Goal: Task Accomplishment & Management: Manage account settings

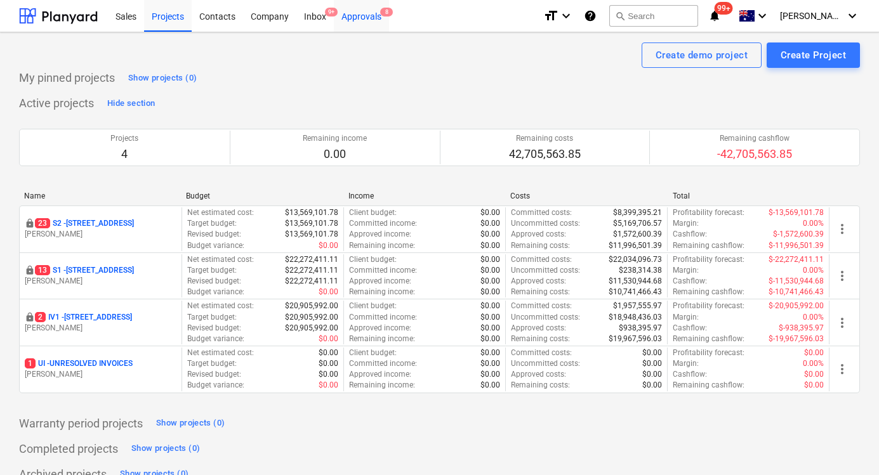
click at [373, 22] on div "Approvals 8" at bounding box center [361, 15] width 55 height 32
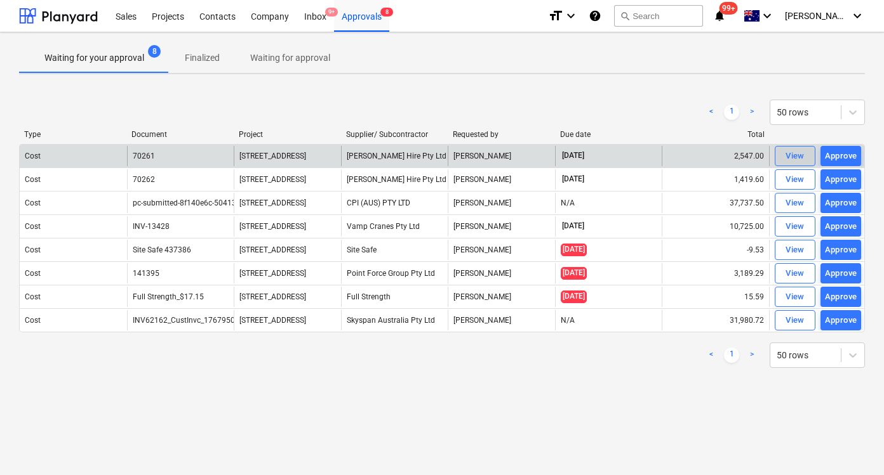
click at [782, 155] on span "View" at bounding box center [795, 156] width 28 height 15
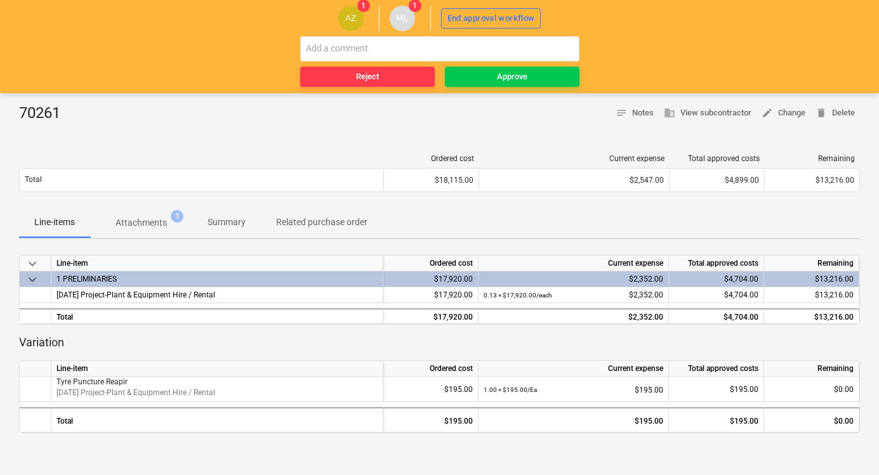
scroll to position [141, 0]
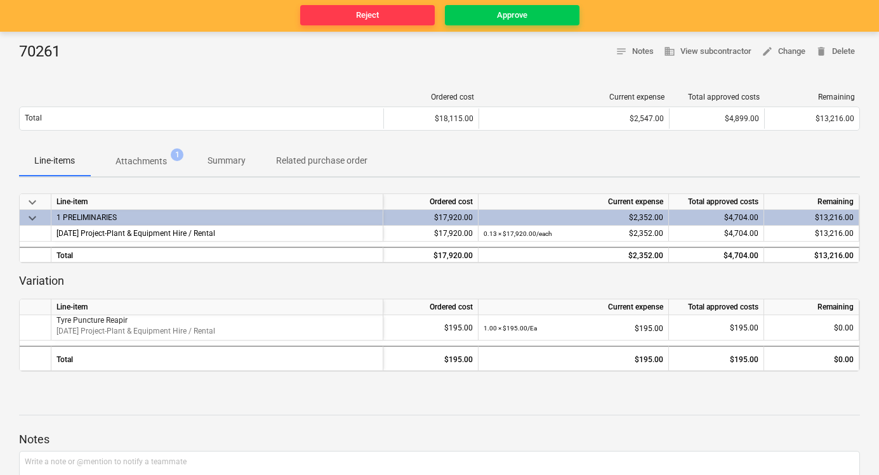
click at [150, 157] on p "Attachments" at bounding box center [141, 161] width 51 height 13
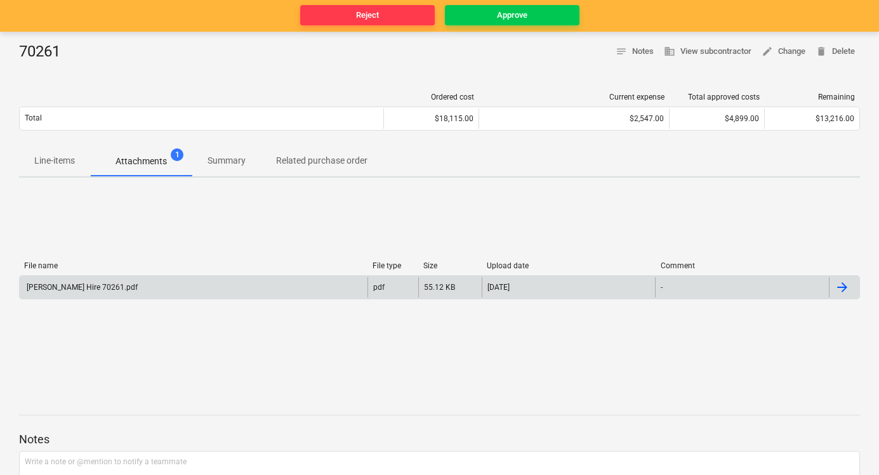
click at [164, 289] on div "Kelm Hire 70261.pdf" at bounding box center [194, 287] width 348 height 20
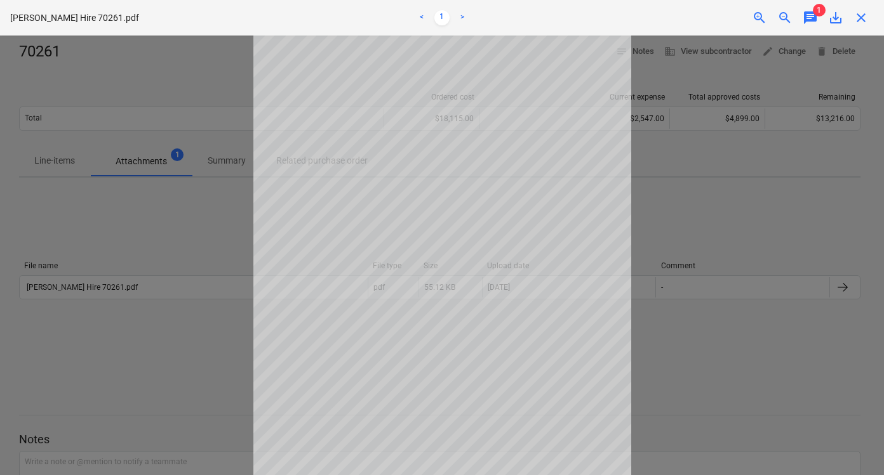
click at [802, 23] on span "chat" at bounding box center [809, 17] width 15 height 15
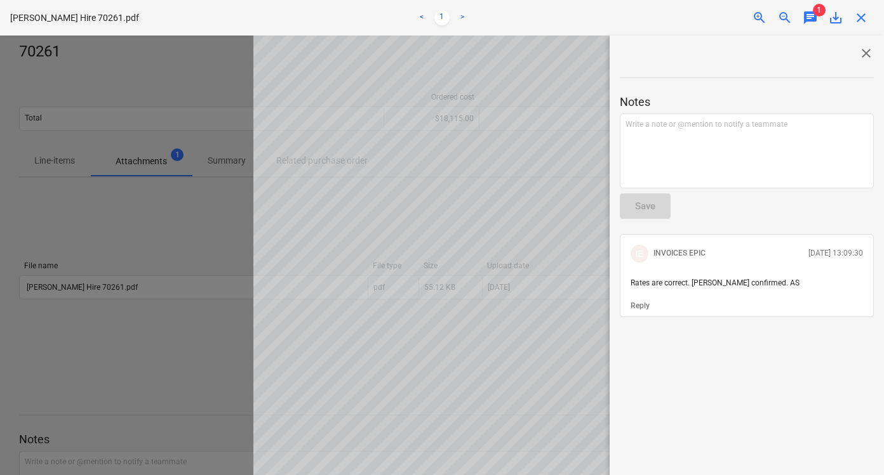
click at [859, 50] on span "close" at bounding box center [865, 53] width 15 height 15
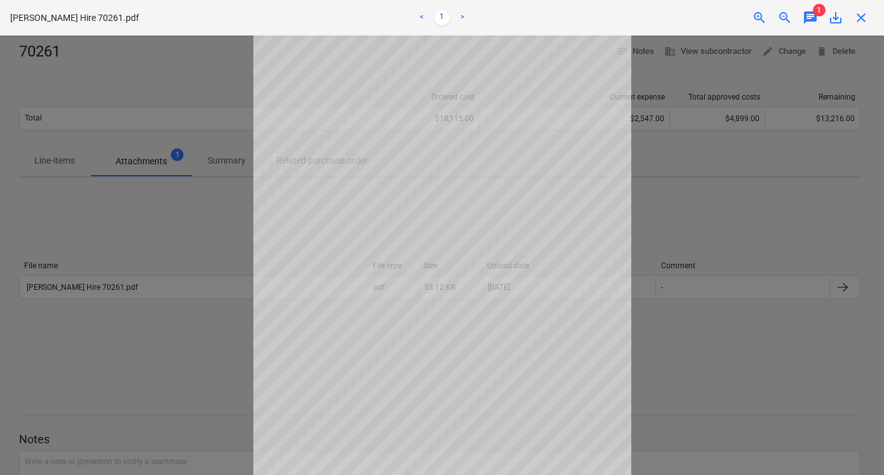
click at [853, 18] on span "close" at bounding box center [860, 17] width 15 height 15
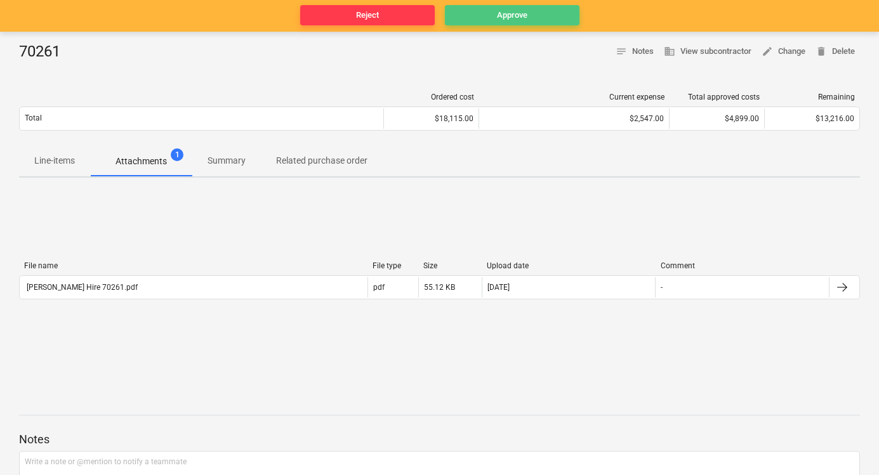
click at [543, 15] on span "Approve" at bounding box center [512, 15] width 124 height 15
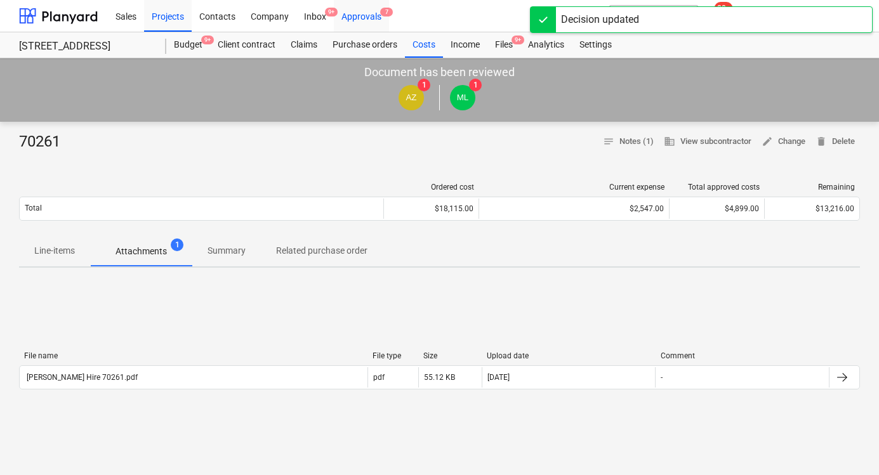
click at [357, 13] on div "Approvals 7" at bounding box center [361, 15] width 55 height 32
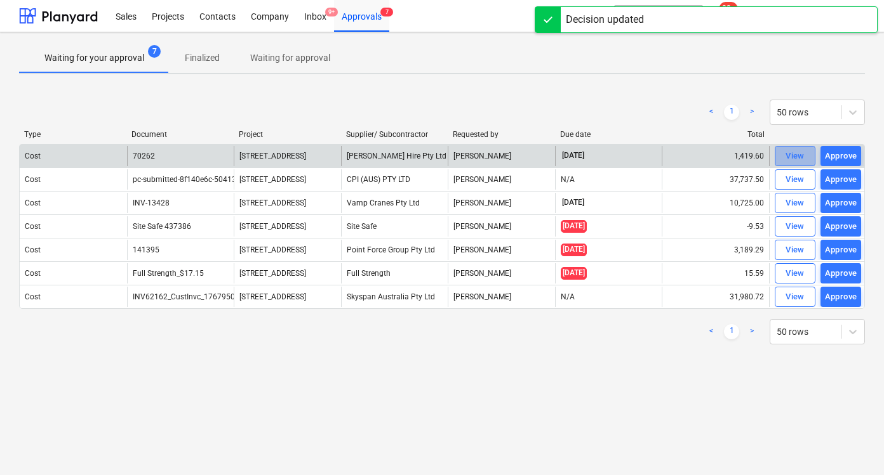
click at [799, 158] on div "View" at bounding box center [794, 156] width 19 height 15
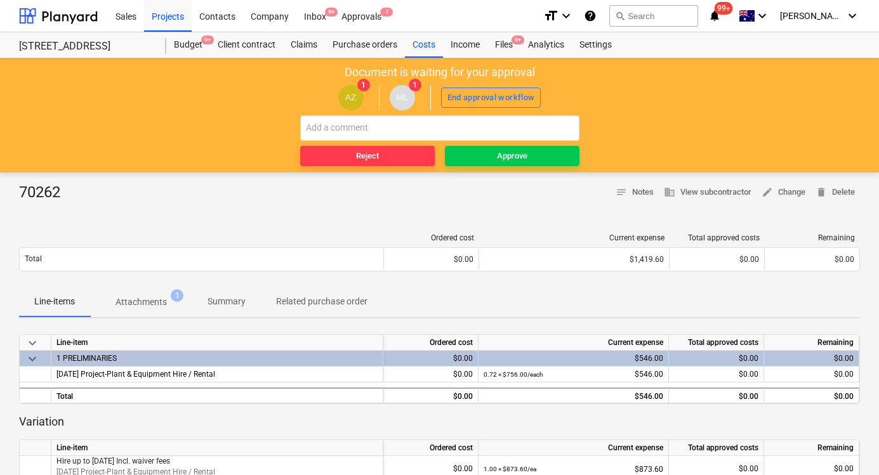
click at [159, 177] on div "70262 notes Notes business View subcontractor edit Change delete Delete Ordered…" at bounding box center [439, 445] width 879 height 545
click at [156, 309] on span "Attachments 1" at bounding box center [141, 302] width 102 height 23
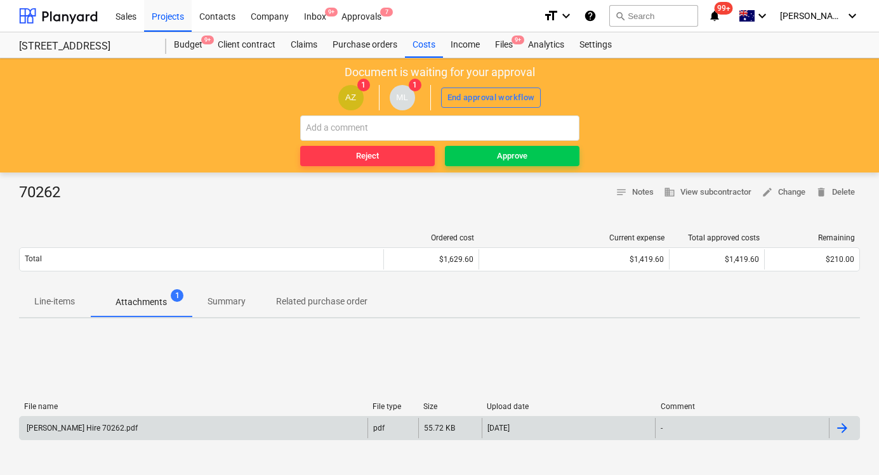
click at [341, 438] on div "Kelm Hire 70262.pdf" at bounding box center [194, 428] width 348 height 20
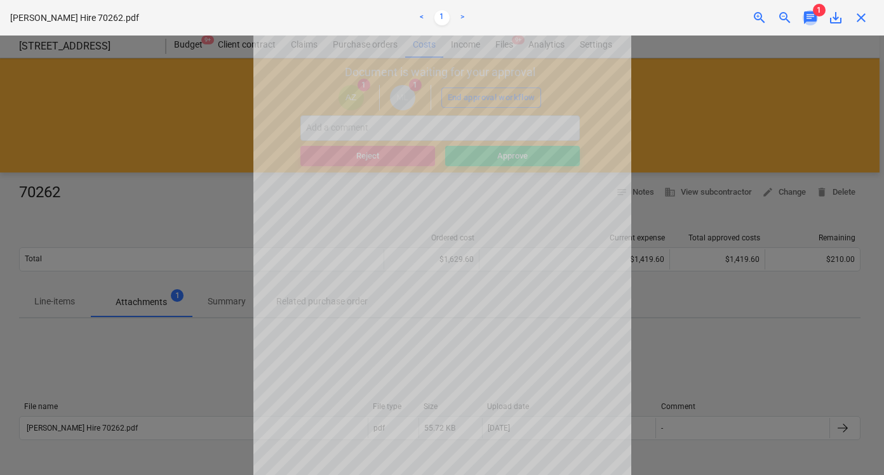
click at [809, 17] on span "chat" at bounding box center [809, 17] width 15 height 15
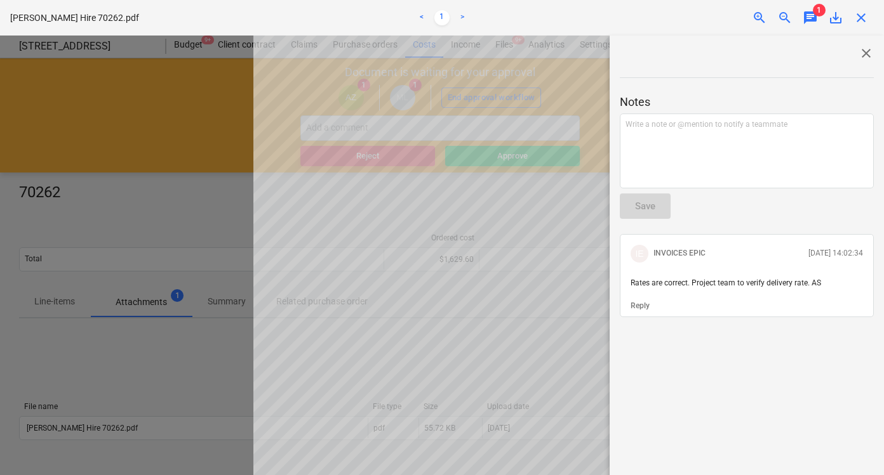
click at [866, 22] on span "close" at bounding box center [860, 17] width 15 height 15
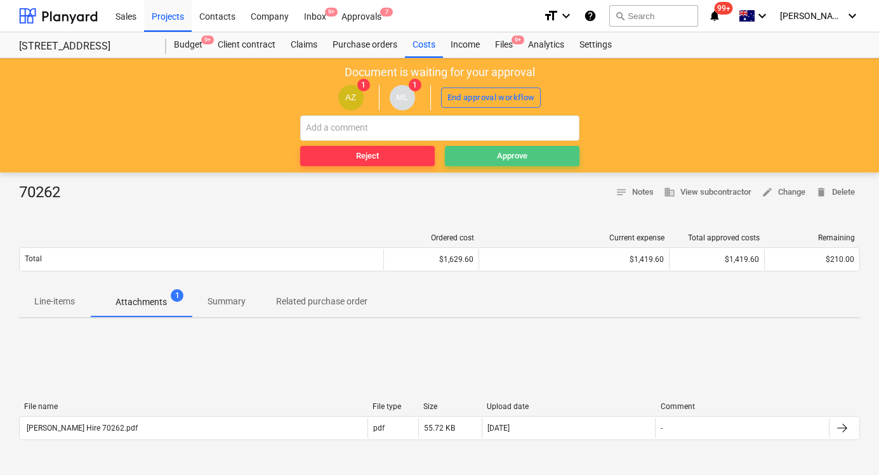
click at [565, 162] on span "Approve" at bounding box center [512, 156] width 124 height 15
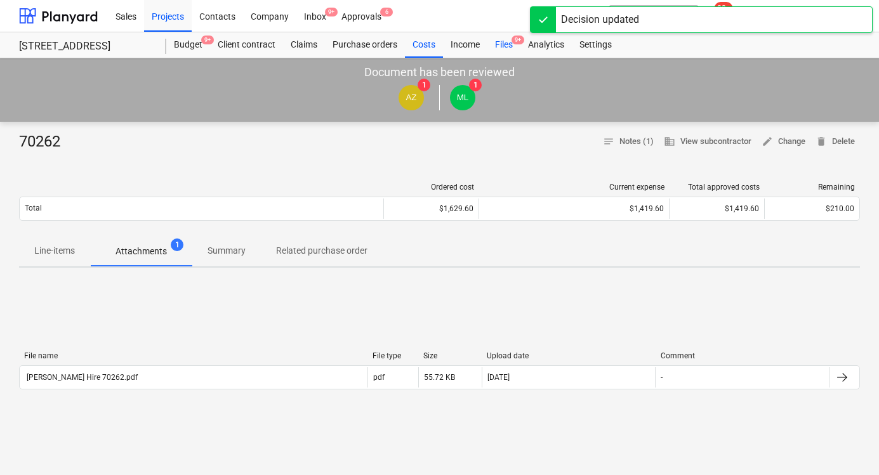
click at [498, 39] on div "Files 9+" at bounding box center [503, 44] width 33 height 25
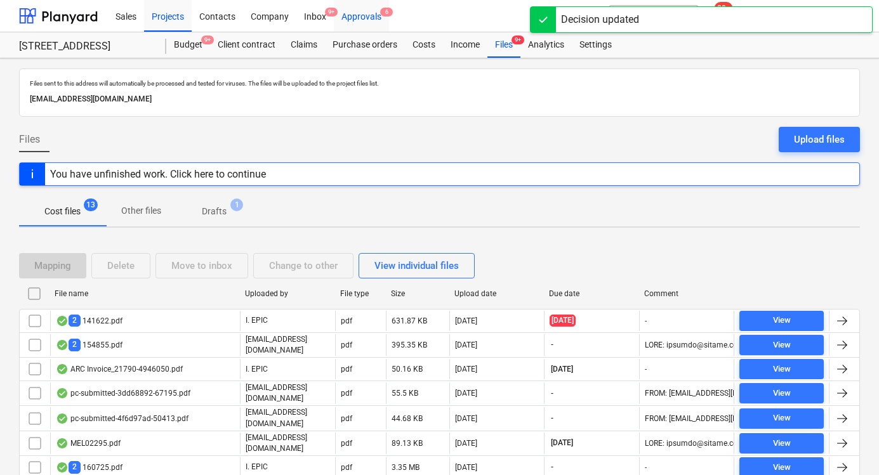
click at [368, 13] on div "Approvals 6" at bounding box center [361, 15] width 55 height 32
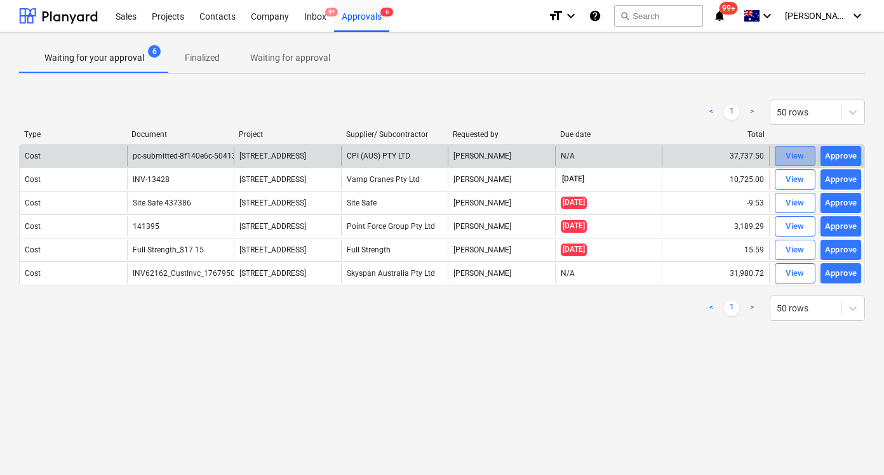
click at [783, 153] on span "View" at bounding box center [795, 156] width 28 height 15
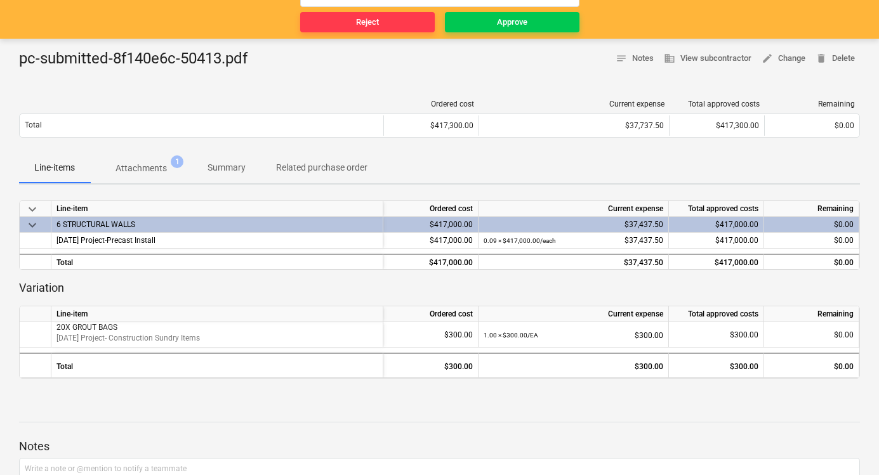
scroll to position [198, 0]
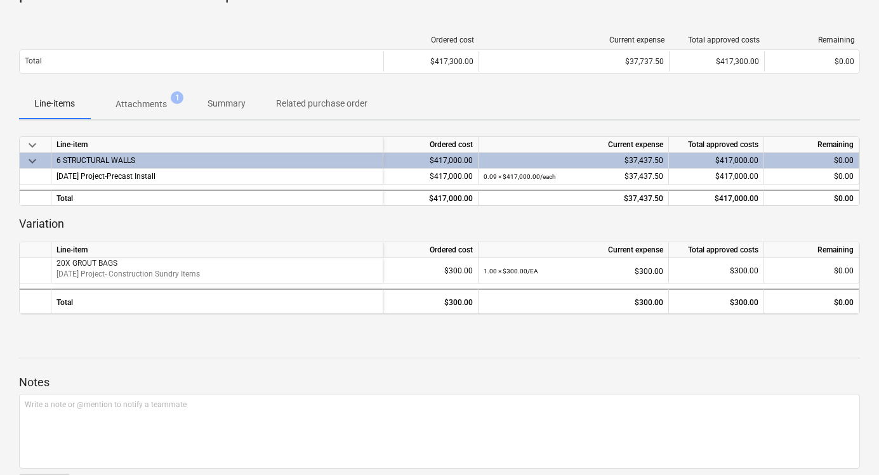
click at [166, 116] on button "Attachments 1" at bounding box center [141, 104] width 102 height 30
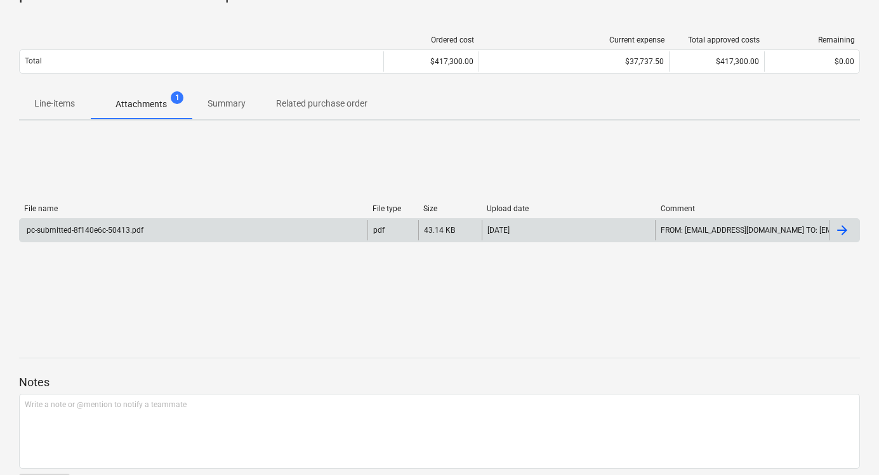
click at [341, 229] on div "pc-submitted-8f140e6c-50413.pdf" at bounding box center [194, 230] width 348 height 20
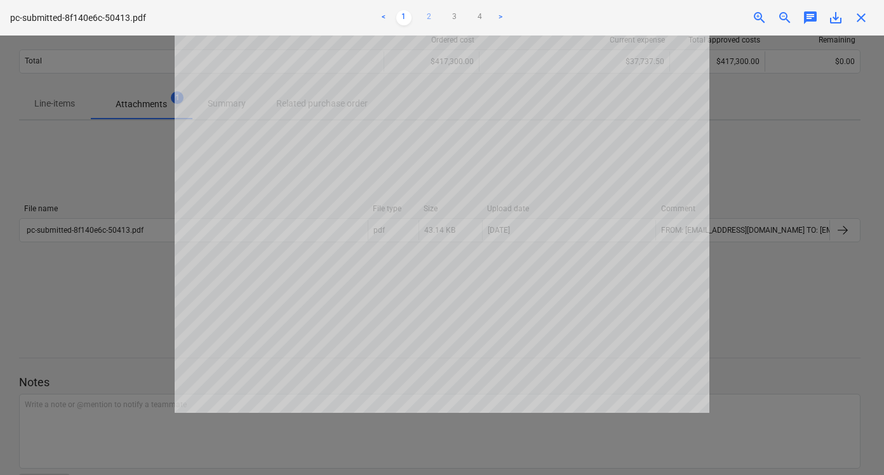
click at [425, 21] on link "2" at bounding box center [428, 17] width 15 height 15
click at [441, 18] on ul "< 1 2 3 4 >" at bounding box center [442, 17] width 288 height 15
click at [449, 18] on link "3" at bounding box center [454, 17] width 15 height 15
click at [500, 11] on link ">" at bounding box center [500, 17] width 15 height 15
click at [791, 117] on div at bounding box center [442, 256] width 884 height 440
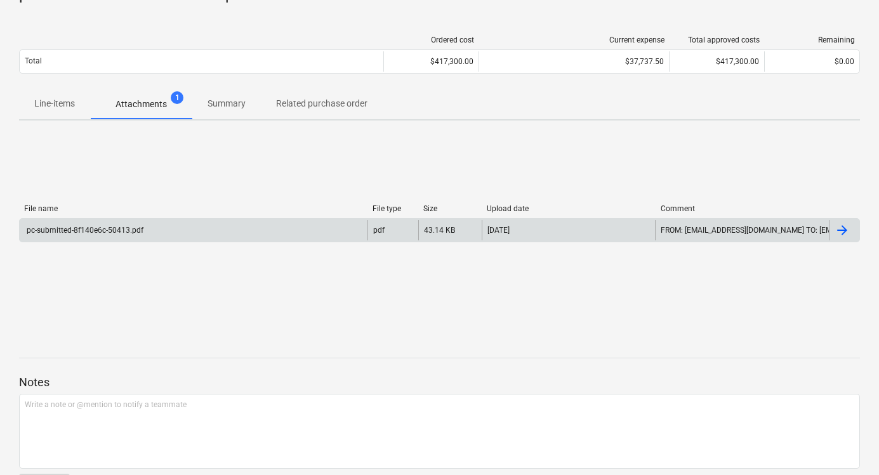
click at [298, 237] on div "pc-submitted-8f140e6c-50413.pdf" at bounding box center [194, 230] width 348 height 20
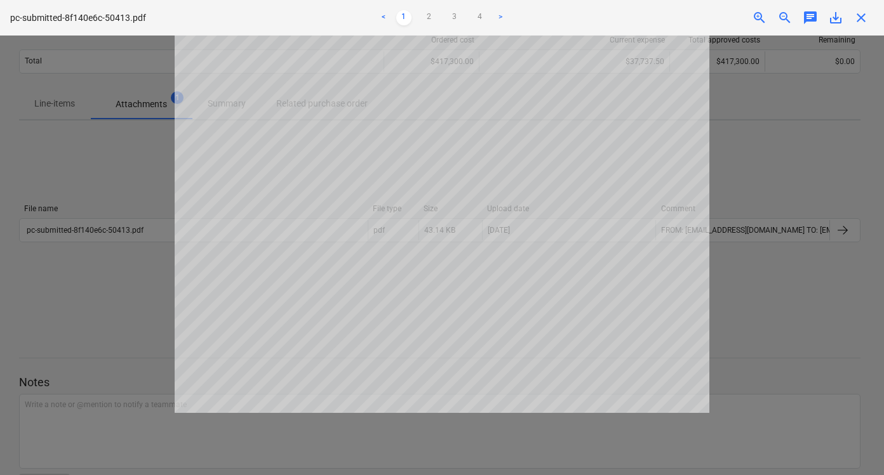
click at [143, 169] on div at bounding box center [442, 256] width 884 height 440
drag, startPoint x: 877, startPoint y: 14, endPoint x: 854, endPoint y: 18, distance: 23.2
click at [877, 14] on div "pc-submitted-8f140e6c-50413.pdf < 1 2 3 4 > zoom_in zoom_out chat 0 save_alt cl…" at bounding box center [442, 18] width 884 height 36
click at [854, 18] on span "close" at bounding box center [860, 17] width 15 height 15
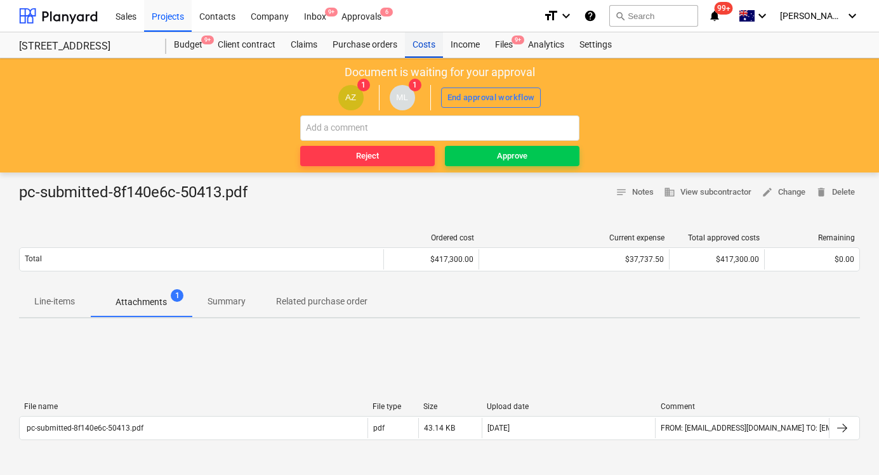
click at [420, 41] on div "Costs" at bounding box center [424, 44] width 38 height 25
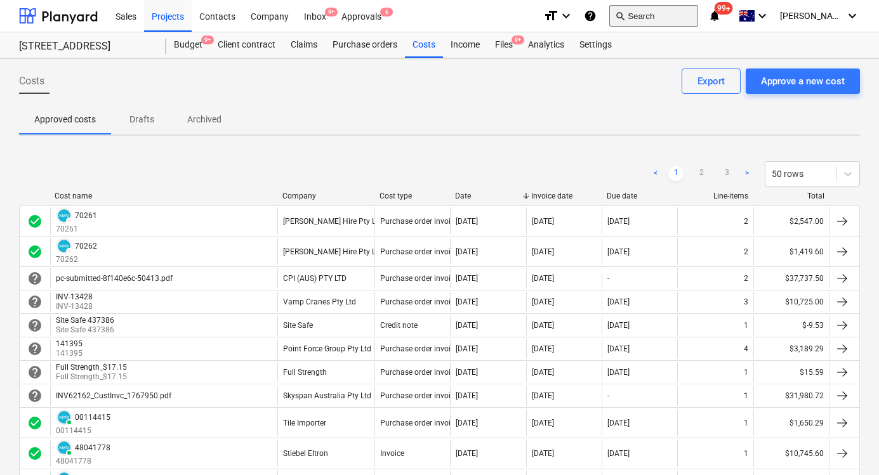
click at [625, 18] on span "search" at bounding box center [620, 16] width 10 height 10
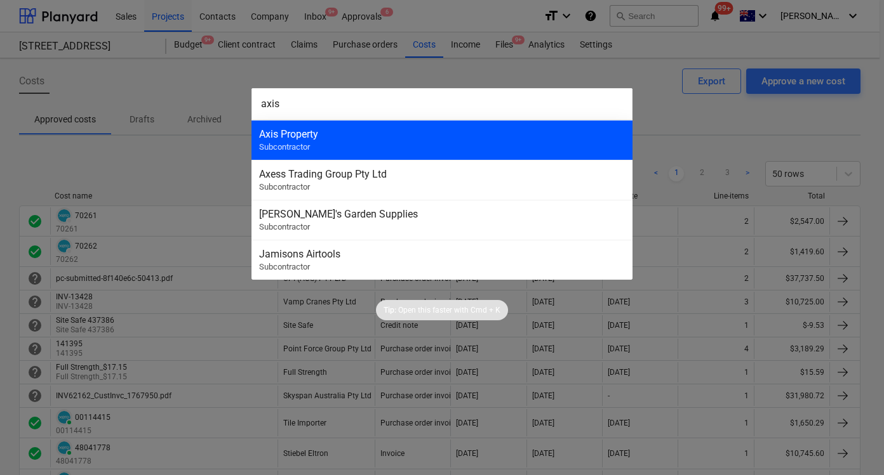
type input "axis"
click at [387, 142] on div "Axis Property Subcontractor" at bounding box center [441, 140] width 381 height 40
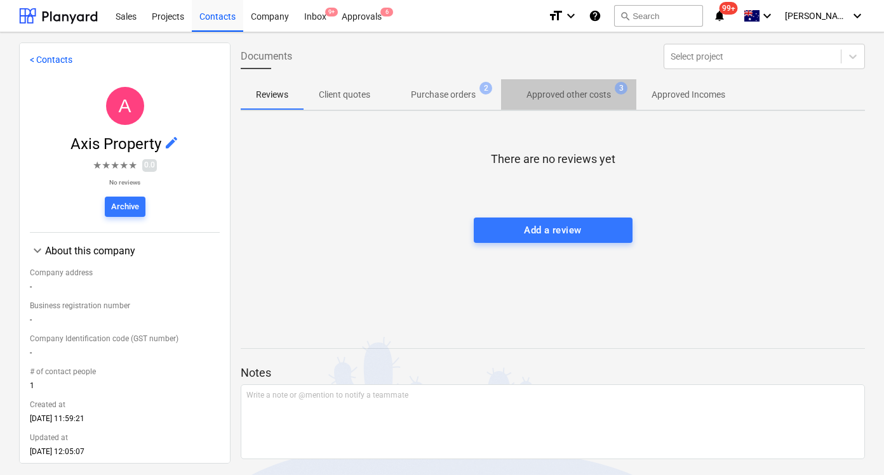
click at [566, 91] on p "Approved other costs" at bounding box center [568, 94] width 84 height 13
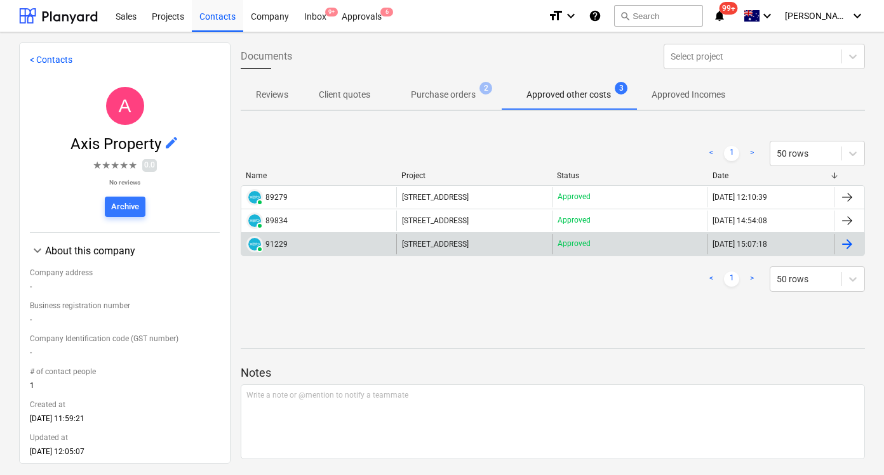
click at [468, 242] on span "248 Bay Rd, Sandringham" at bounding box center [435, 244] width 67 height 9
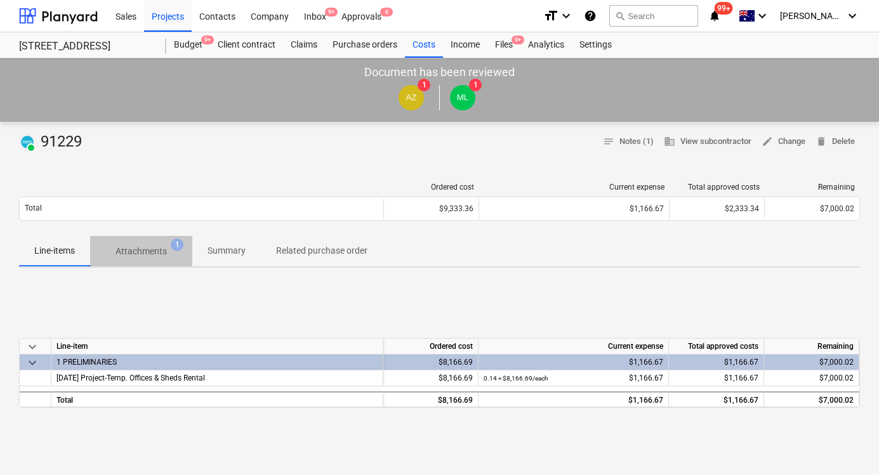
click at [143, 258] on span "Attachments 1" at bounding box center [141, 251] width 102 height 23
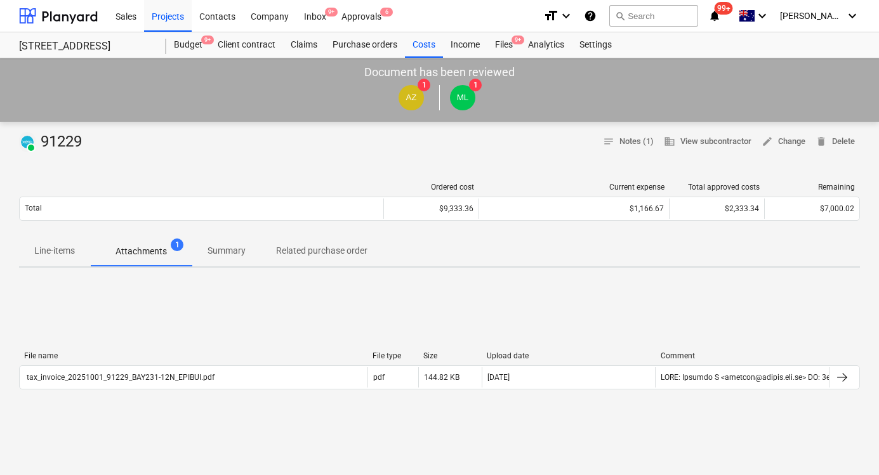
click at [158, 253] on p "Attachments" at bounding box center [141, 251] width 51 height 13
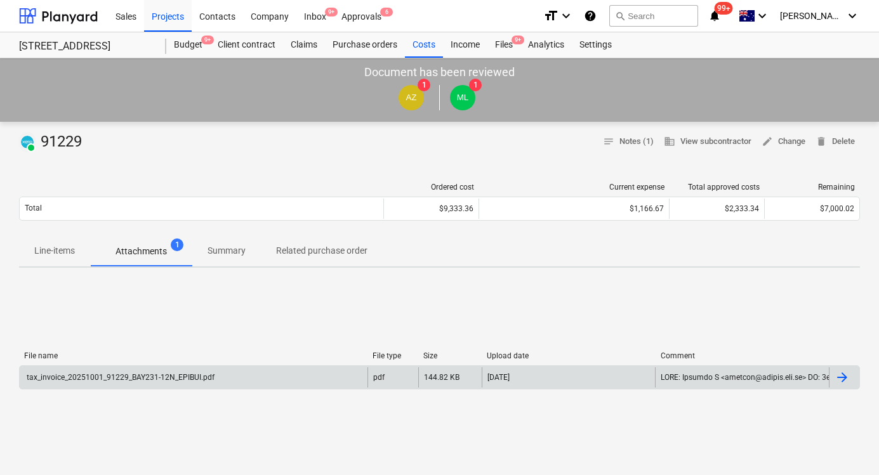
click at [265, 376] on div "tax_invoice_20251001_91229_BAY231-12N_EPIBUI.pdf" at bounding box center [194, 378] width 348 height 20
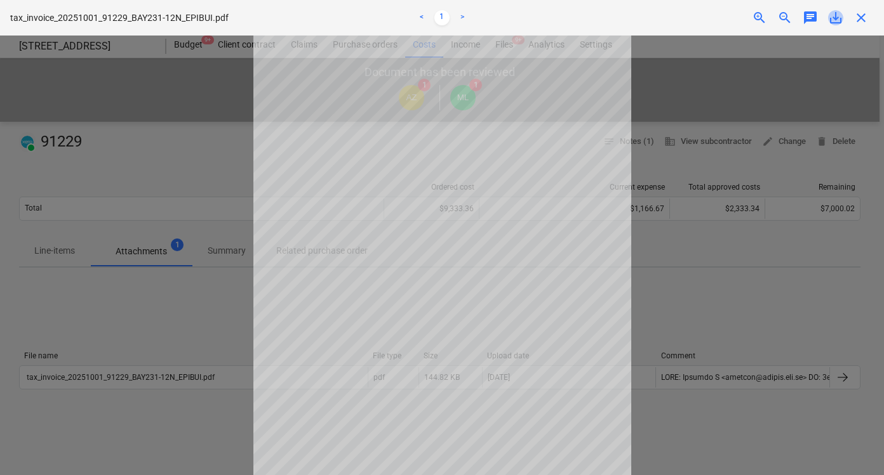
click at [837, 20] on span "save_alt" at bounding box center [835, 17] width 15 height 15
drag, startPoint x: 649, startPoint y: 134, endPoint x: 802, endPoint y: 64, distance: 167.6
click at [649, 134] on div at bounding box center [442, 256] width 884 height 440
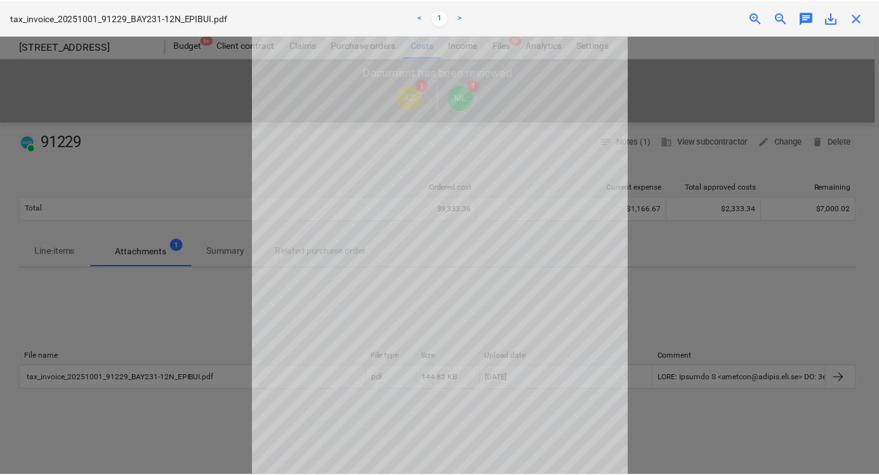
scroll to position [1, 0]
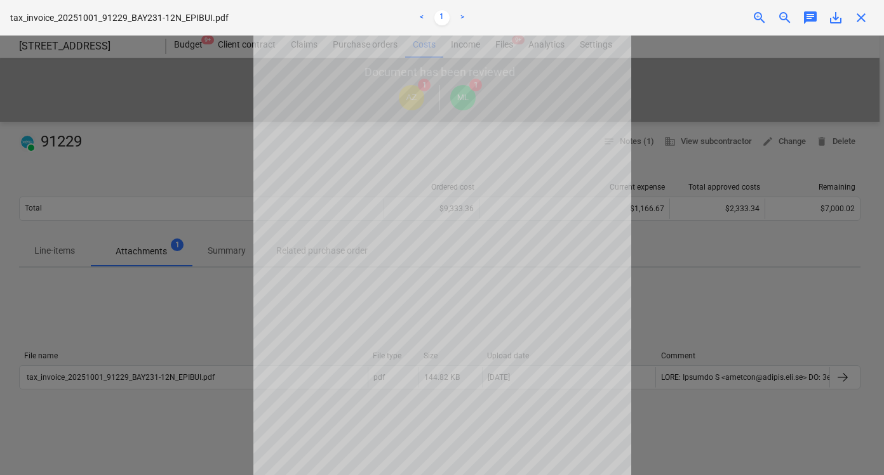
click at [857, 22] on span "close" at bounding box center [860, 17] width 15 height 15
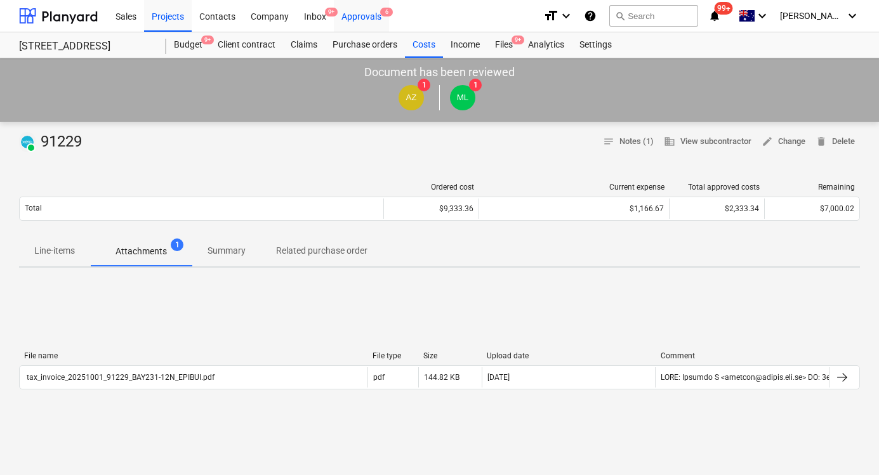
click at [367, 20] on div "Approvals 6" at bounding box center [361, 15] width 55 height 32
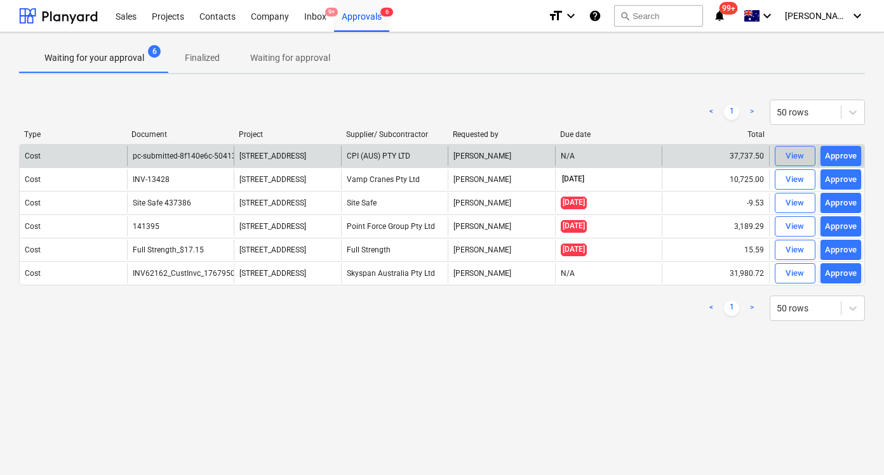
click at [781, 156] on span "View" at bounding box center [795, 156] width 28 height 15
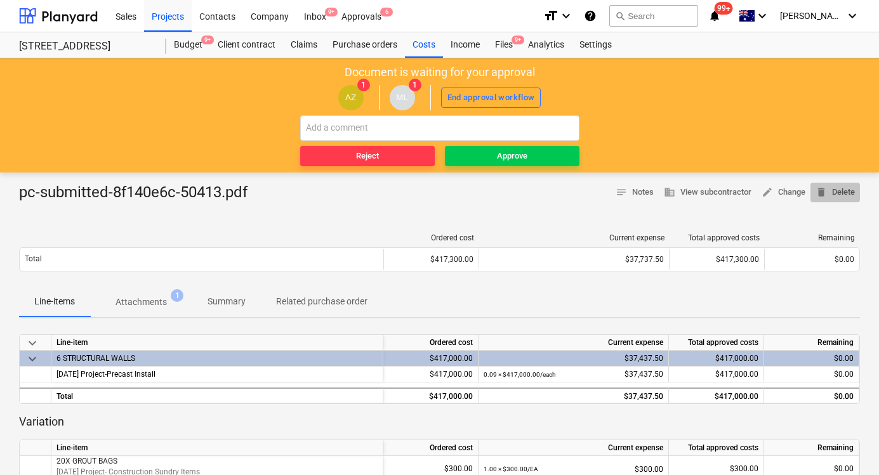
click at [859, 195] on button "delete Delete" at bounding box center [836, 193] width 50 height 20
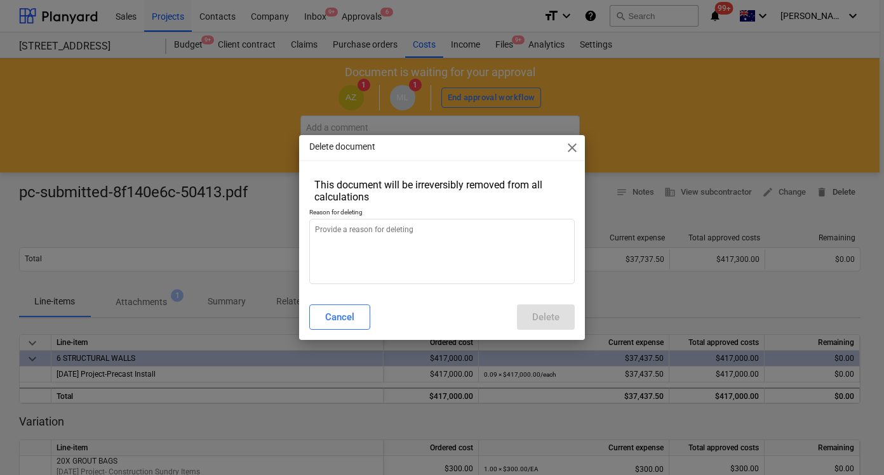
type textarea "x"
click at [540, 257] on textarea at bounding box center [441, 251] width 265 height 65
type textarea "i"
type textarea "x"
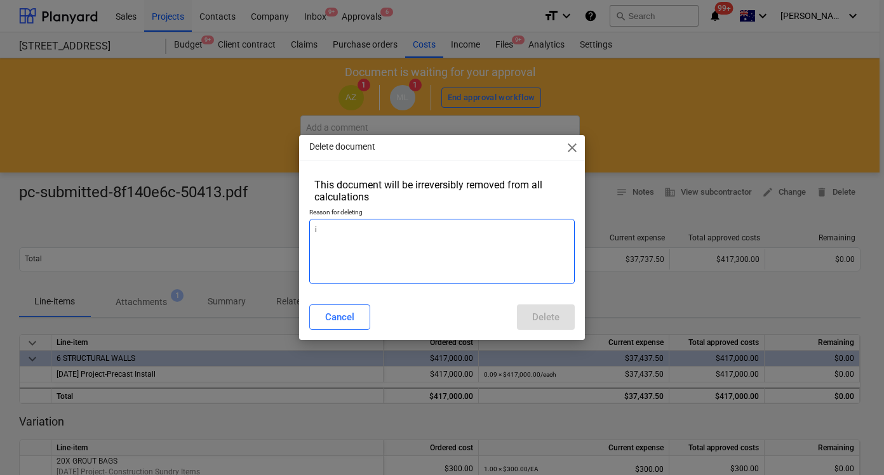
type textarea "in"
type textarea "x"
type textarea "inc"
type textarea "x"
type textarea "inco"
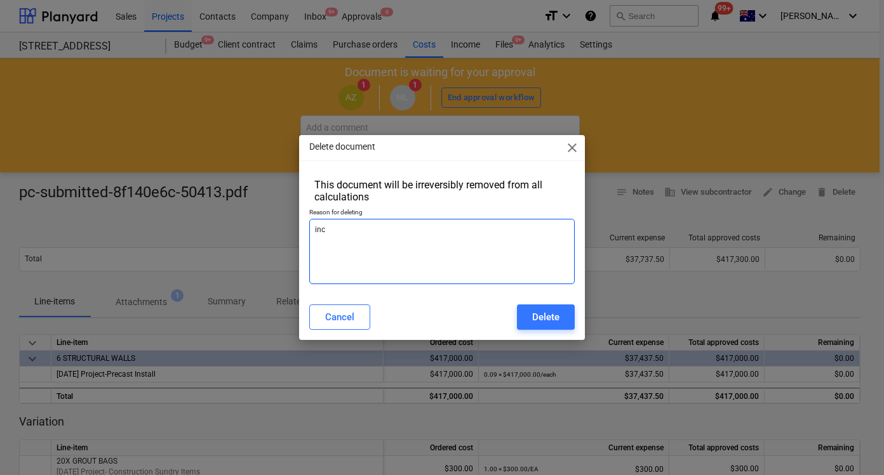
type textarea "x"
type textarea "incor"
type textarea "x"
type textarea "incorr"
type textarea "x"
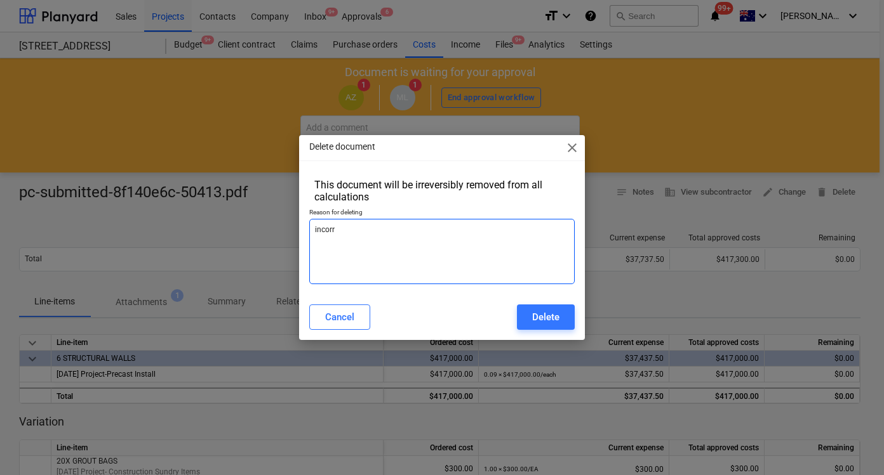
type textarea "incorre"
type textarea "x"
type textarea "incorrec"
type textarea "x"
type textarea "incorrect"
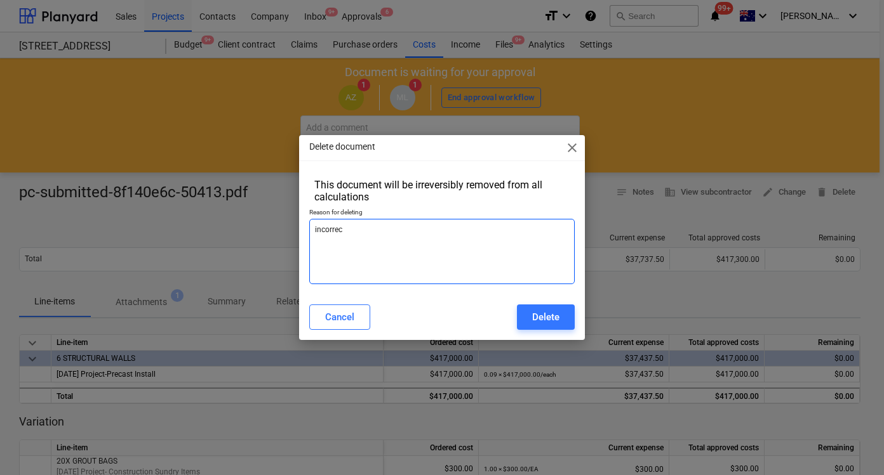
type textarea "x"
type textarea "incorrectl"
type textarea "x"
type textarea "incorrectly"
type textarea "x"
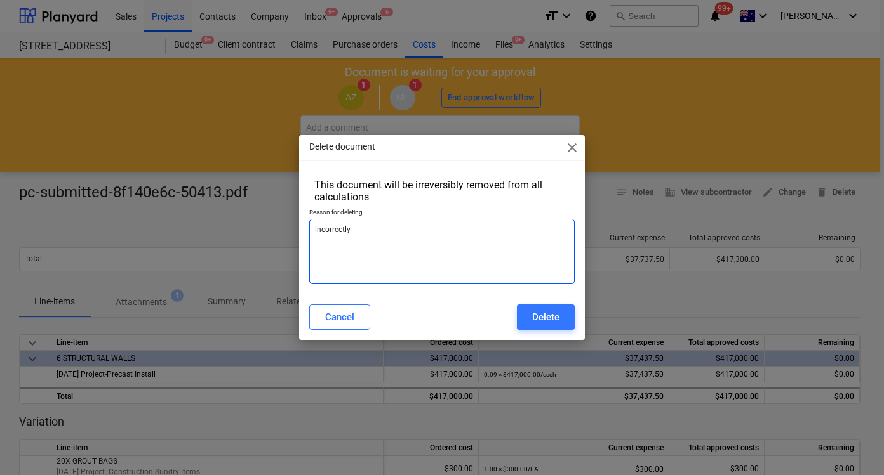
type textarea "incorrectly"
type textarea "x"
type textarea "incorrectly p"
type textarea "x"
type textarea "incorrectly pr"
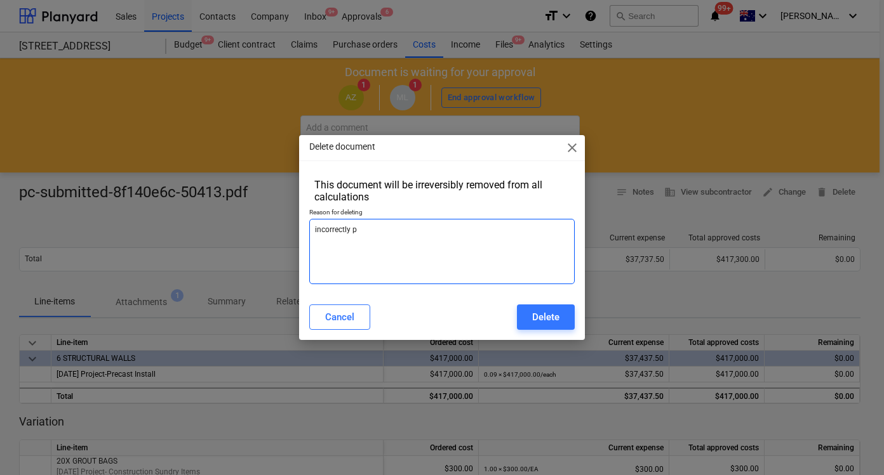
type textarea "x"
type textarea "incorrectly pro"
type textarea "x"
type textarea "incorrectly proc"
type textarea "x"
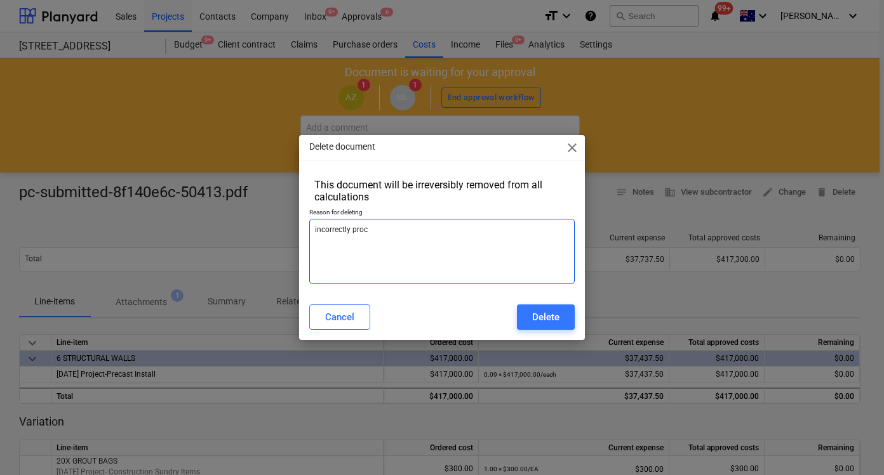
type textarea "incorrectly proce"
type textarea "x"
type textarea "incorrectly proces"
type textarea "x"
type textarea "incorrectly process"
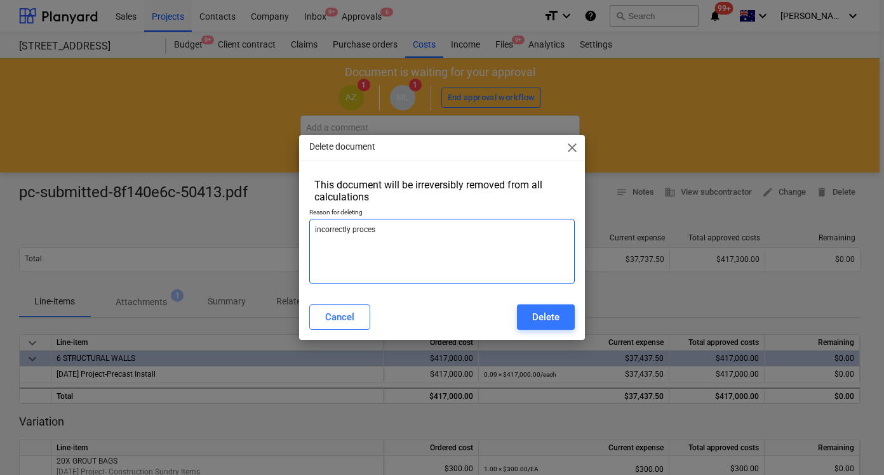
type textarea "x"
type textarea "incorrectly processe"
type textarea "x"
type textarea "incorrectly processed"
type textarea "x"
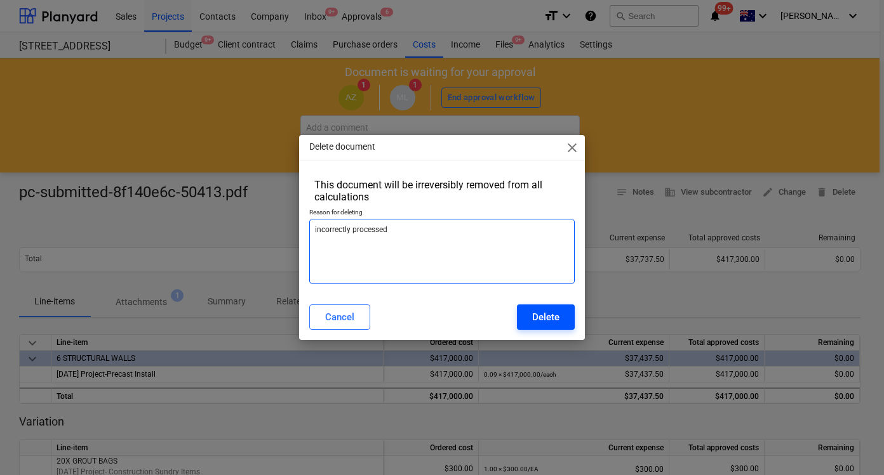
type textarea "incorrectly processed"
click at [553, 322] on div "Delete" at bounding box center [545, 317] width 27 height 17
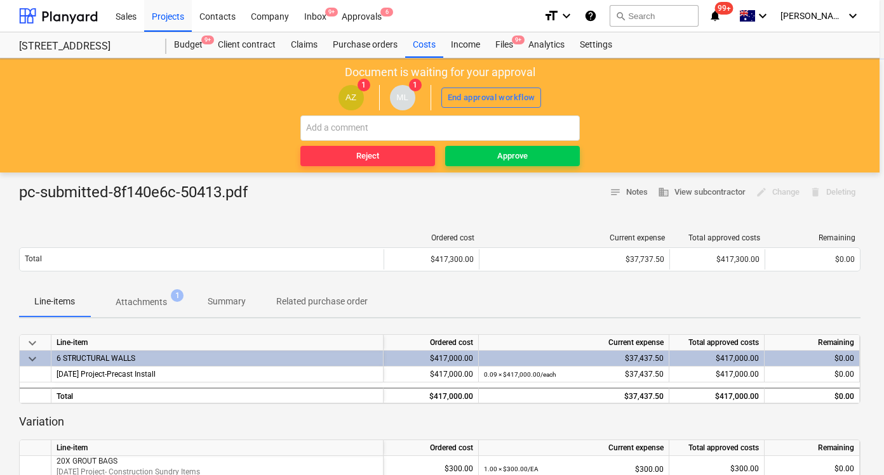
type textarea "x"
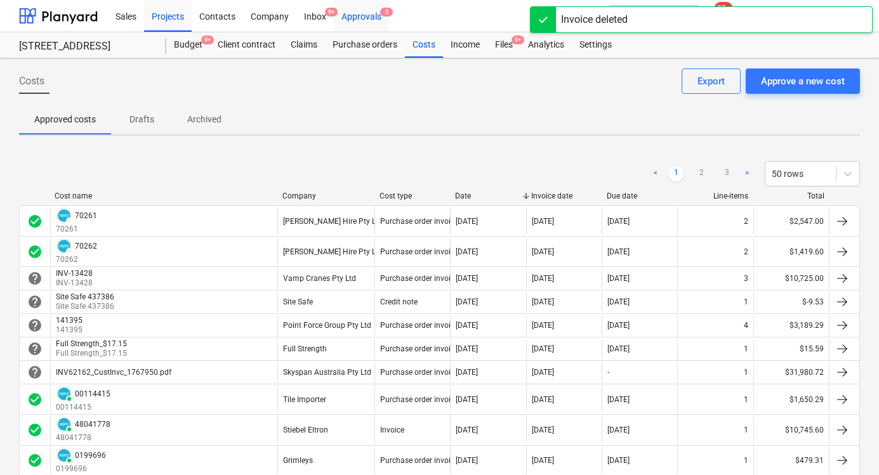
click at [368, 14] on div "Approvals 5" at bounding box center [361, 15] width 55 height 32
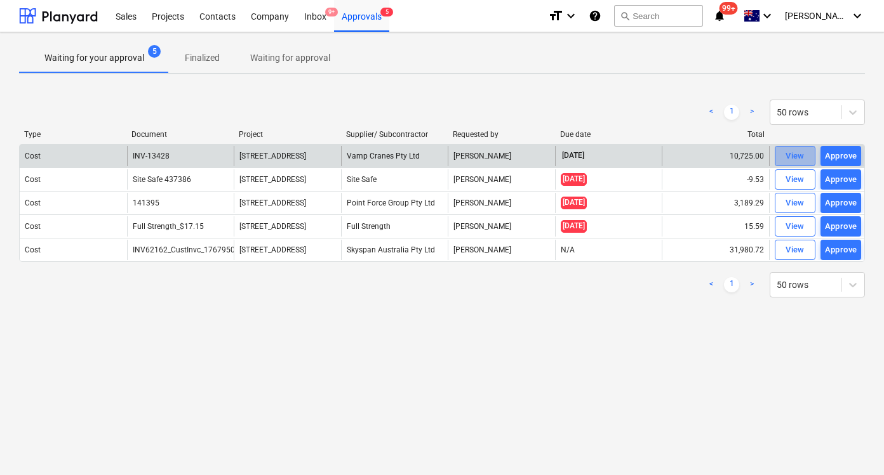
click at [799, 154] on div "View" at bounding box center [794, 156] width 19 height 15
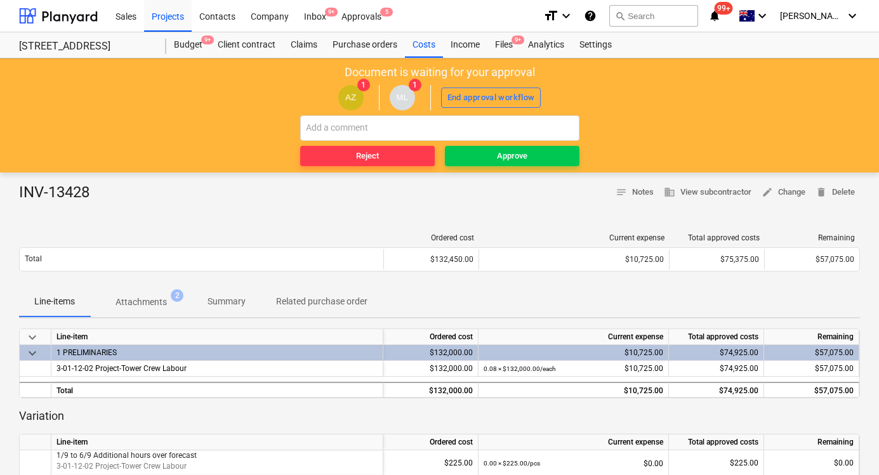
scroll to position [253, 0]
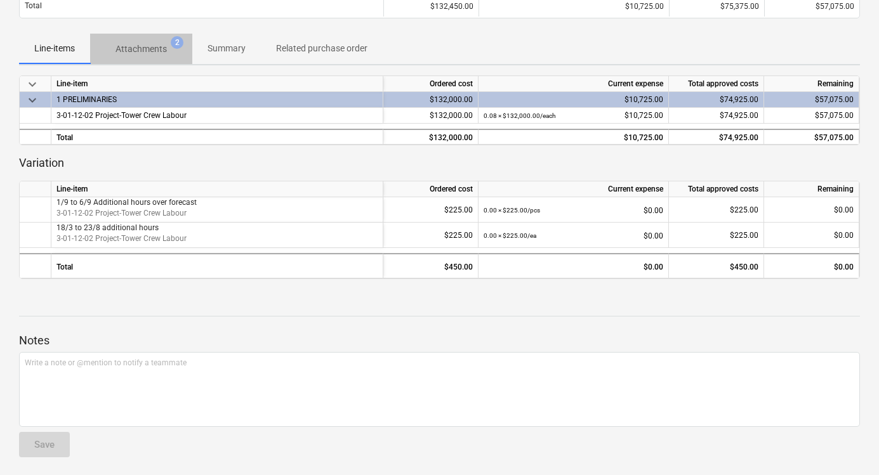
click at [169, 50] on span "Attachments 2" at bounding box center [141, 49] width 72 height 13
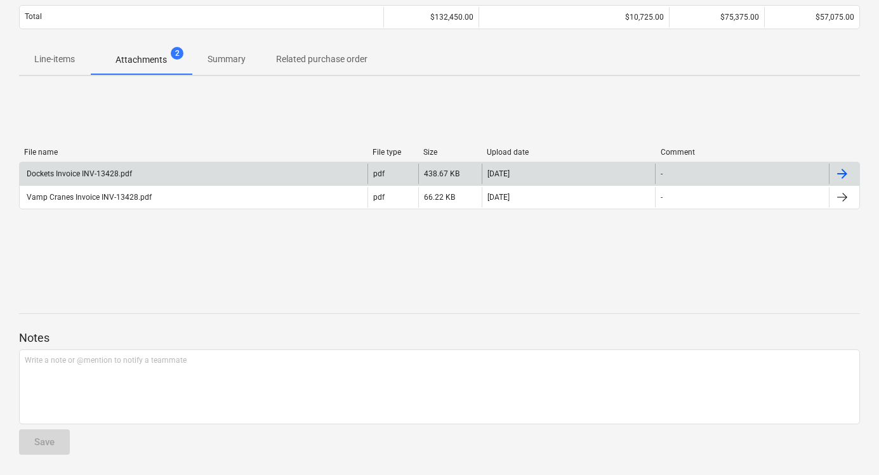
click at [277, 174] on div "Dockets Invoice INV-13428.pdf" at bounding box center [194, 174] width 348 height 20
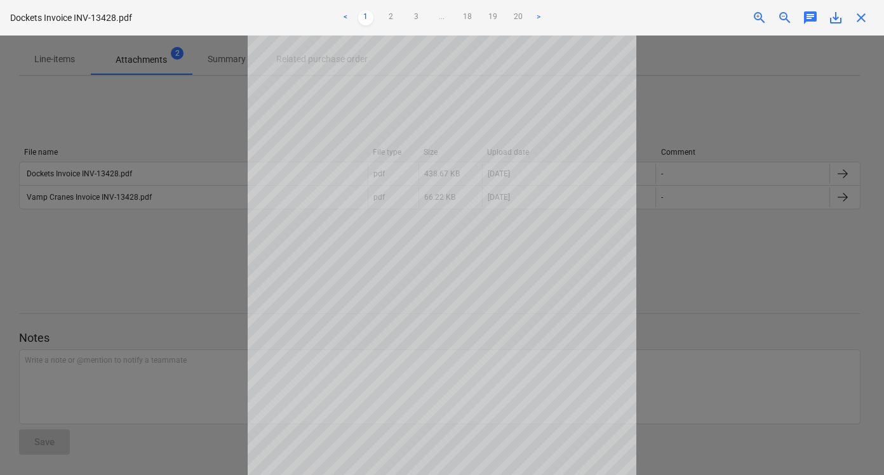
click at [791, 140] on div at bounding box center [442, 256] width 884 height 440
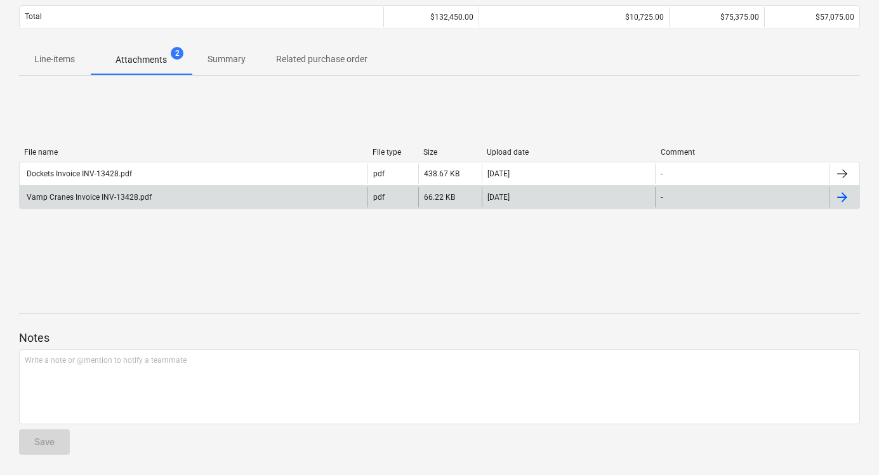
click at [176, 205] on div "Vamp Cranes Invoice INV-13428.pdf" at bounding box center [194, 197] width 348 height 20
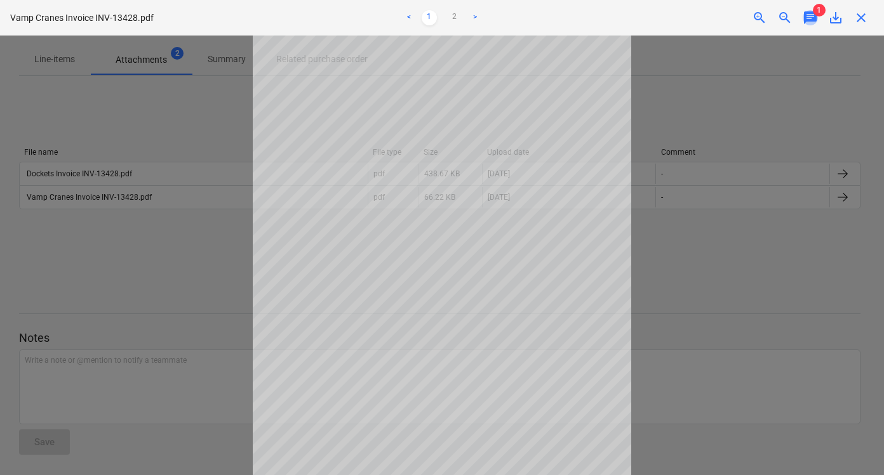
click at [808, 13] on span "chat" at bounding box center [809, 17] width 15 height 15
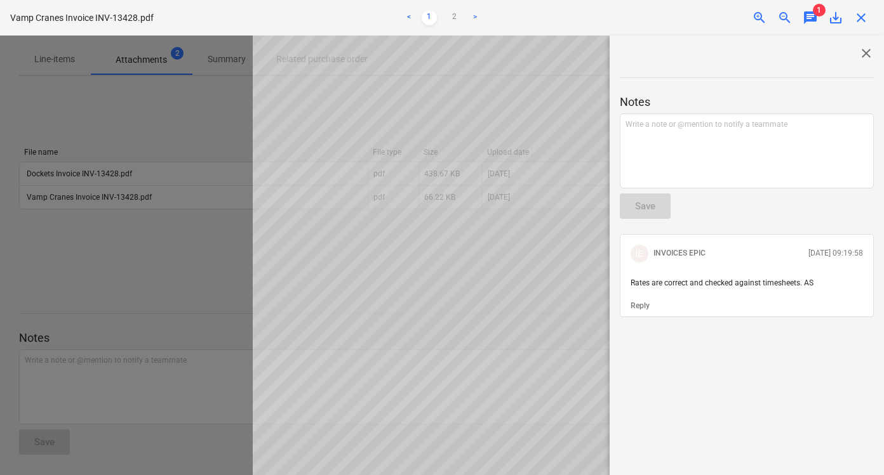
click at [868, 54] on span "close" at bounding box center [865, 53] width 15 height 15
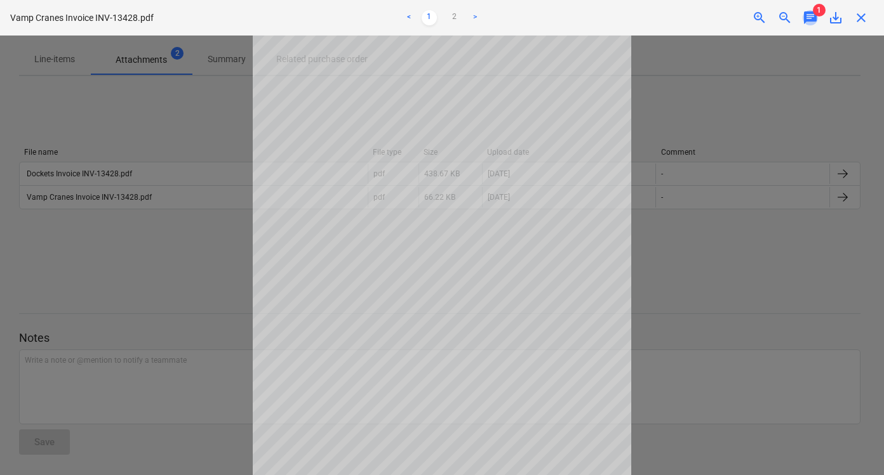
click at [812, 17] on span "chat" at bounding box center [809, 17] width 15 height 15
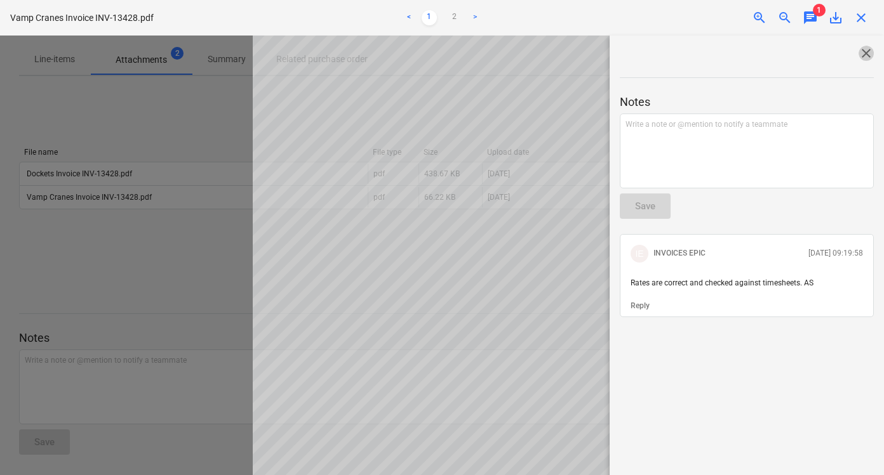
click at [861, 53] on span "close" at bounding box center [865, 53] width 15 height 15
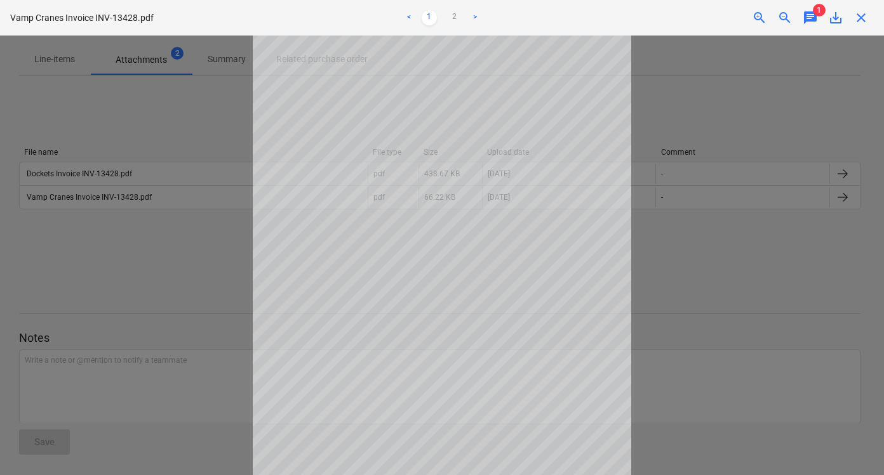
scroll to position [97, 0]
click at [449, 20] on link "2" at bounding box center [454, 17] width 15 height 15
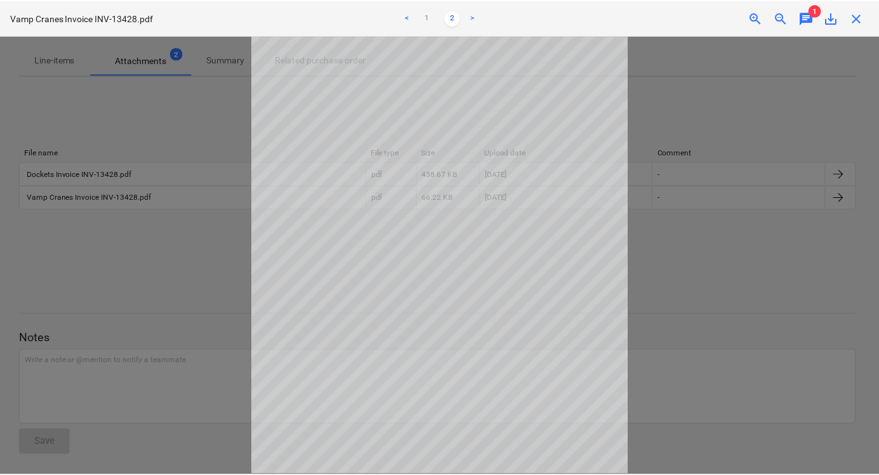
scroll to position [95, 0]
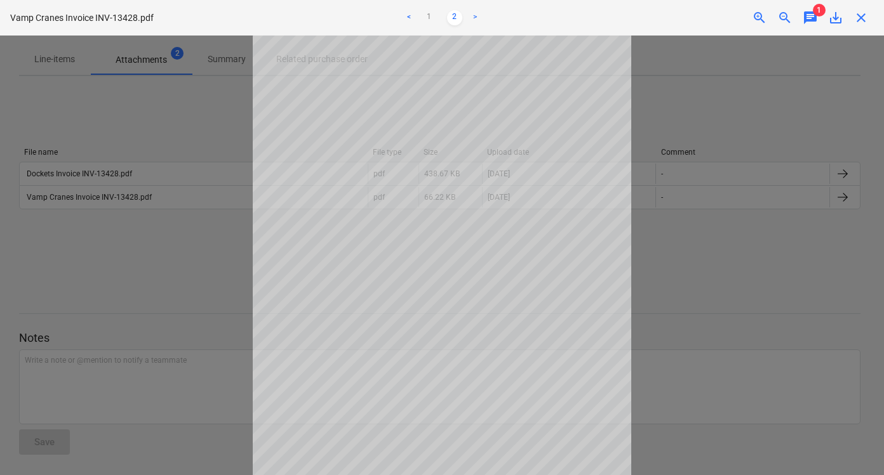
click at [696, 115] on div at bounding box center [442, 256] width 884 height 440
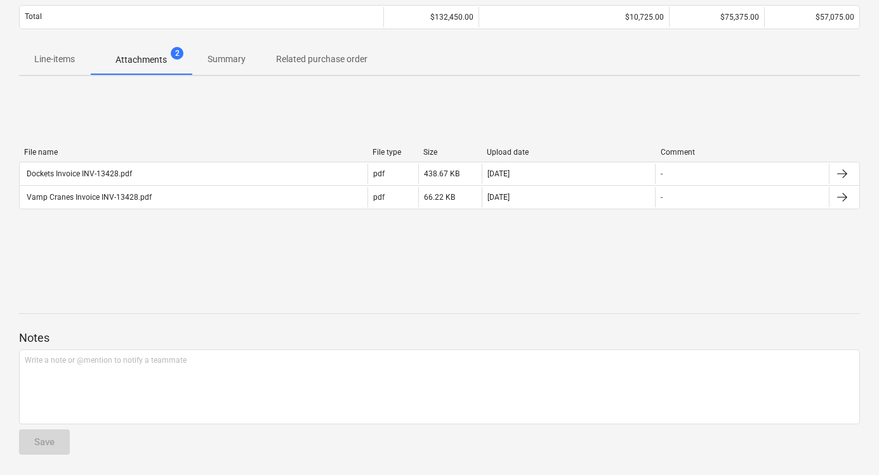
scroll to position [0, 0]
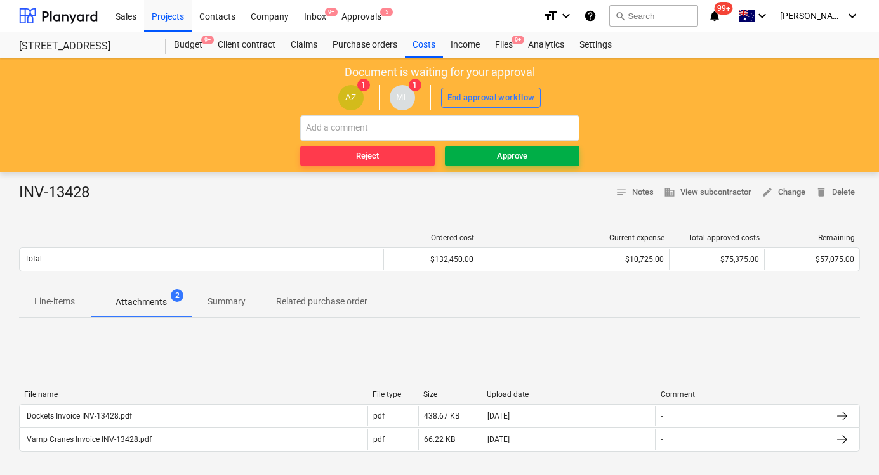
click at [546, 151] on span "Approve" at bounding box center [512, 156] width 124 height 15
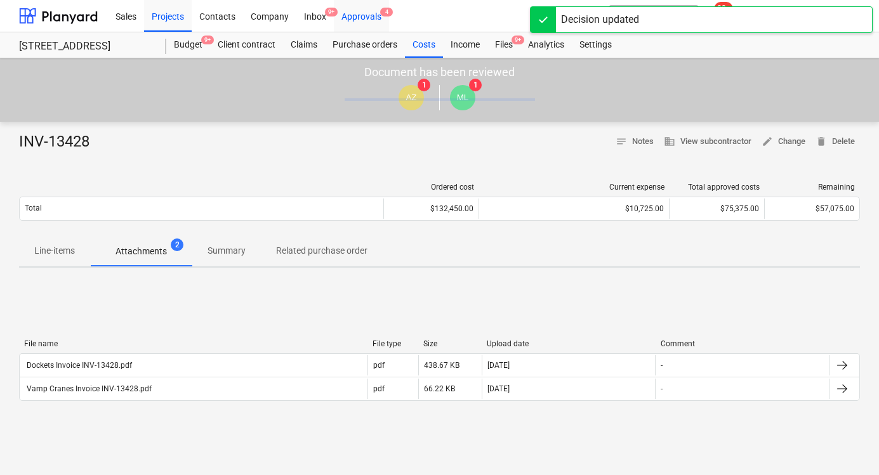
click at [372, 18] on div "Approvals 4" at bounding box center [361, 15] width 55 height 32
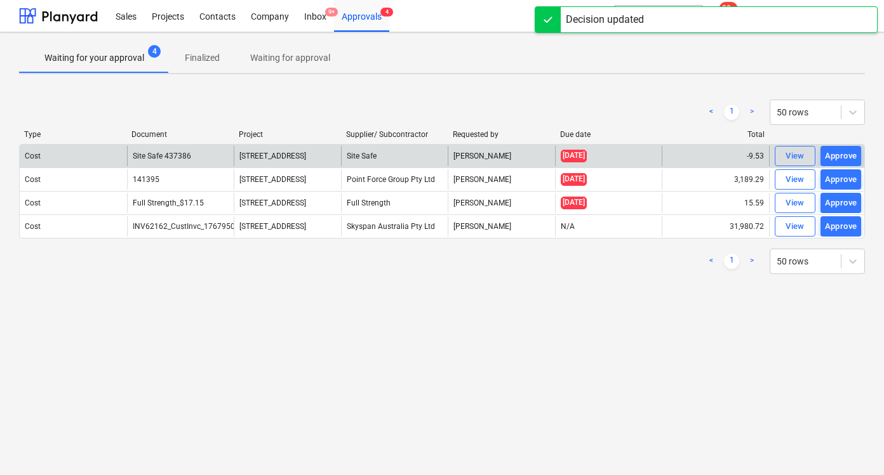
click at [334, 149] on div "248 Bay Rd, Sandringham" at bounding box center [287, 156] width 107 height 20
click at [335, 154] on div "248 Bay Rd, Sandringham" at bounding box center [287, 156] width 107 height 20
click at [294, 155] on span "248 Bay Rd, Sandringham" at bounding box center [272, 156] width 67 height 9
click at [783, 151] on span "View" at bounding box center [795, 156] width 28 height 15
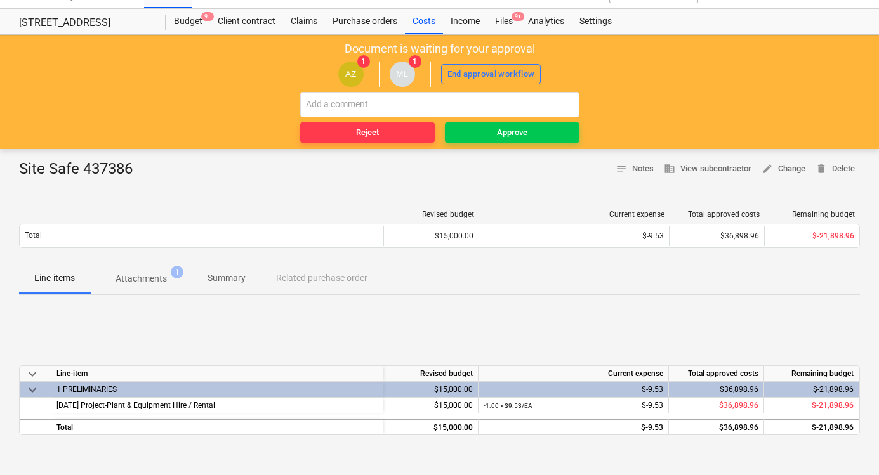
scroll to position [24, 0]
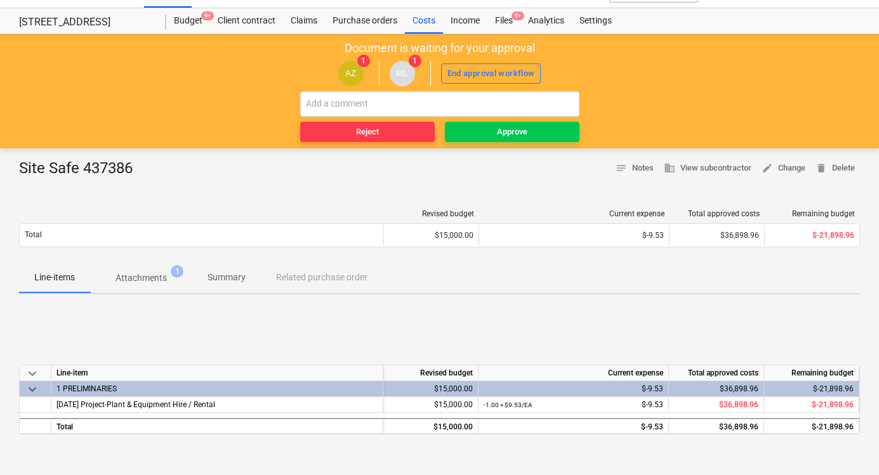
click at [156, 282] on p "Attachments" at bounding box center [141, 278] width 51 height 13
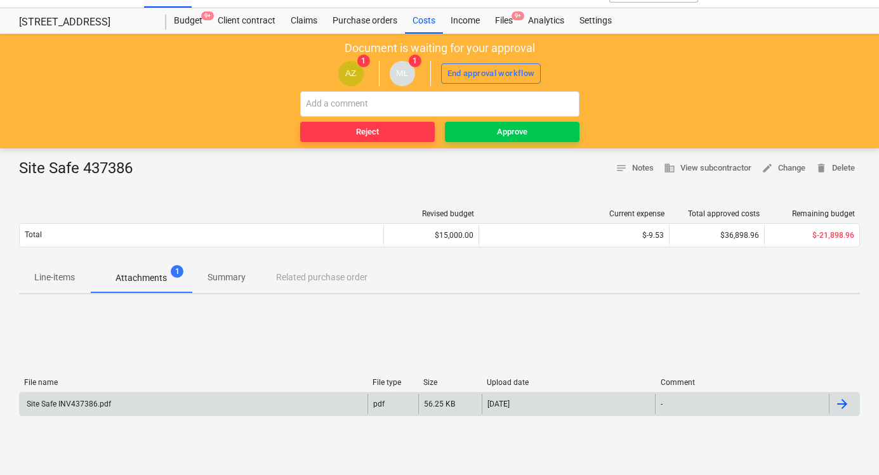
click at [189, 402] on div "Site Safe INV437386.pdf" at bounding box center [194, 404] width 348 height 20
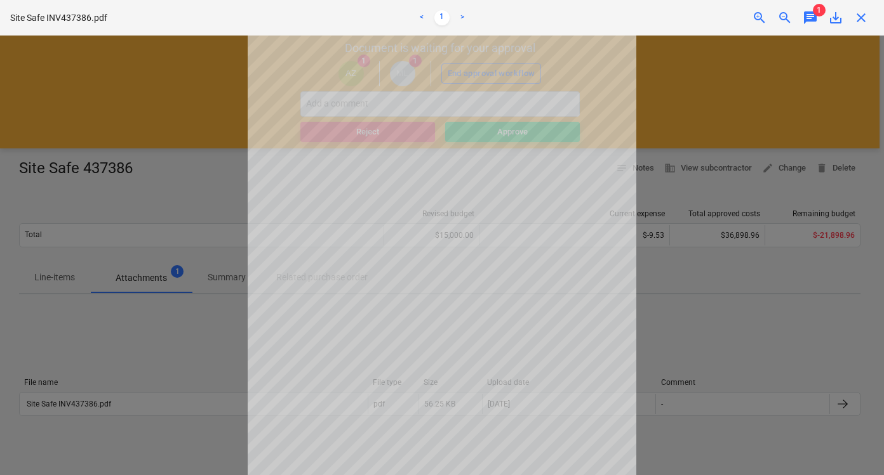
click at [746, 294] on div at bounding box center [442, 256] width 884 height 440
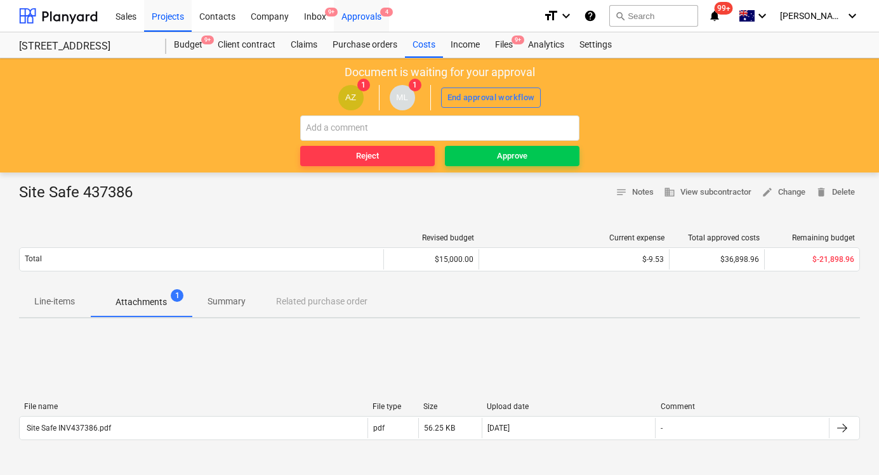
click at [368, 18] on div "Approvals 4" at bounding box center [361, 15] width 55 height 32
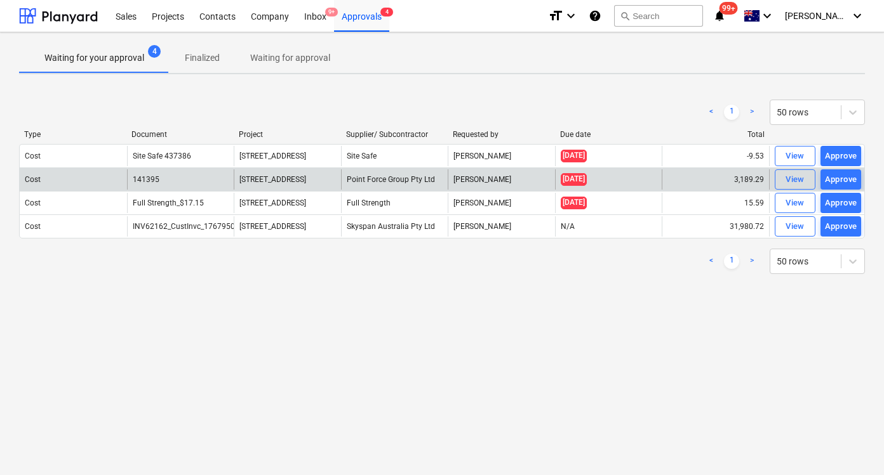
click at [680, 180] on div "3,189.29" at bounding box center [714, 179] width 107 height 20
click at [802, 182] on div "View" at bounding box center [794, 180] width 19 height 15
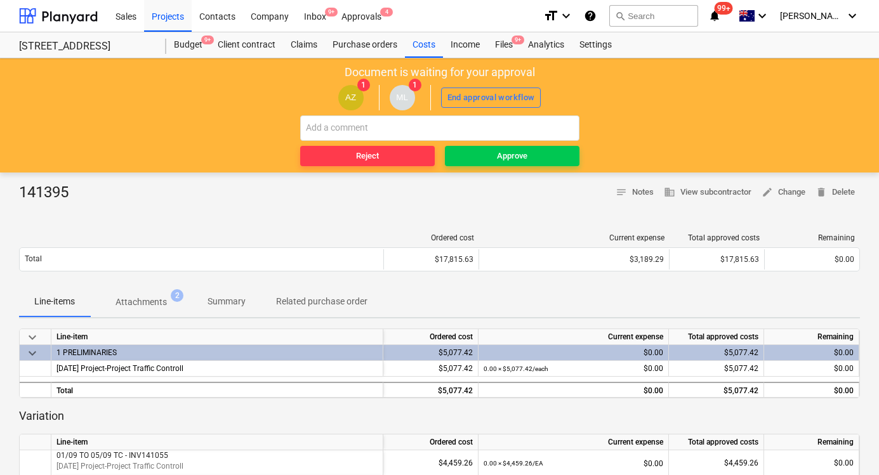
click at [166, 296] on p "Attachments" at bounding box center [141, 302] width 51 height 13
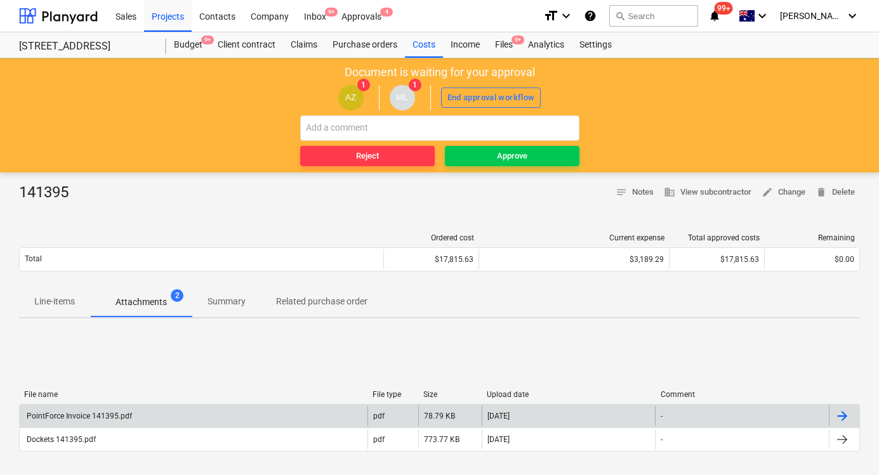
click at [275, 417] on div "PointForce Invoice 141395.pdf" at bounding box center [194, 416] width 348 height 20
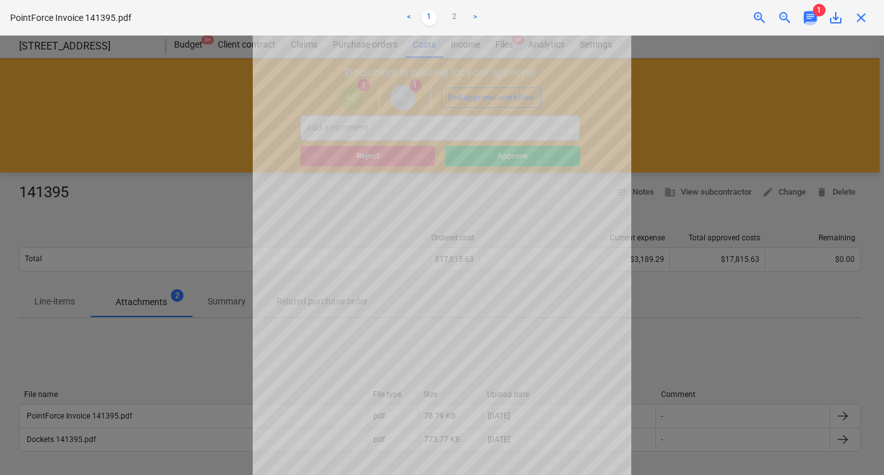
click at [804, 18] on span "chat" at bounding box center [809, 17] width 15 height 15
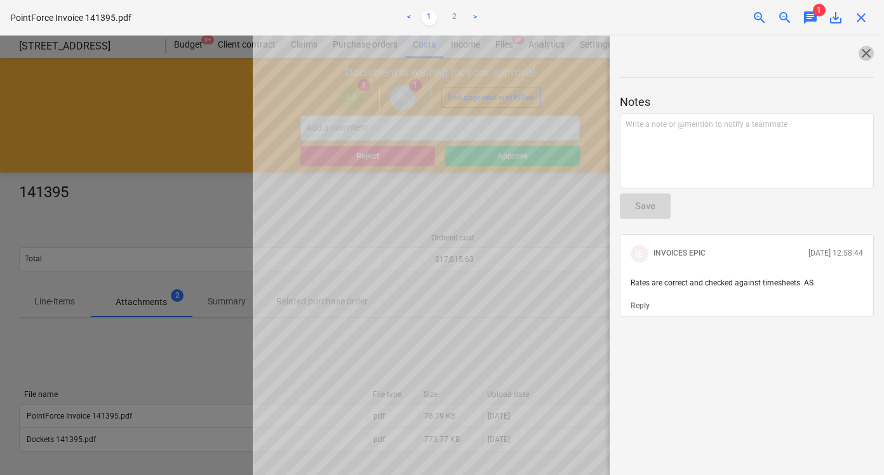
click at [863, 58] on span "close" at bounding box center [865, 53] width 15 height 15
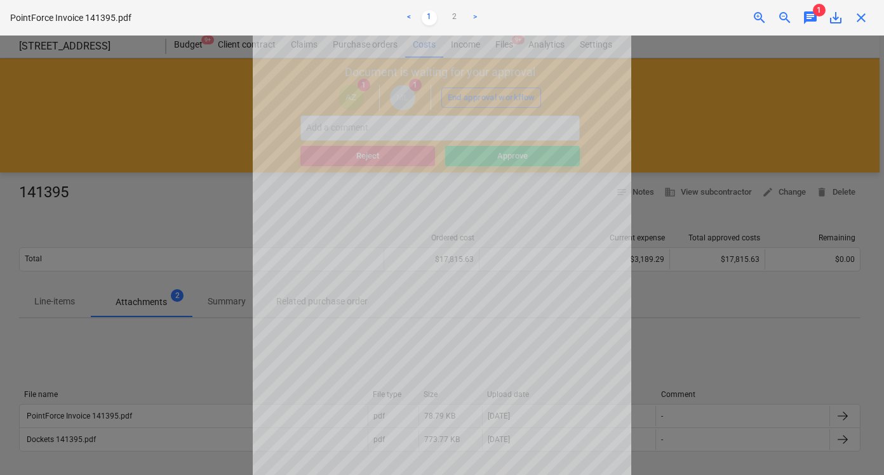
click at [861, 29] on div "PointForce Invoice 141395.pdf < 1 2 > zoom_in zoom_out chat 1 save_alt close" at bounding box center [442, 18] width 884 height 36
click at [861, 24] on span "close" at bounding box center [860, 17] width 15 height 15
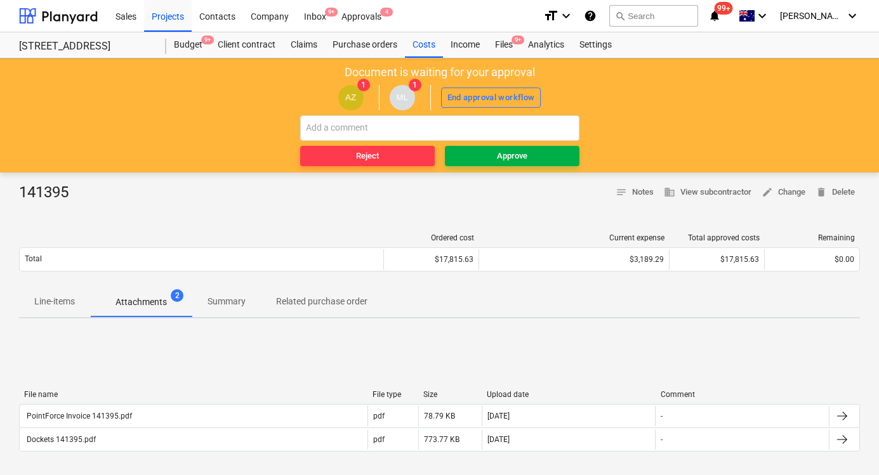
click at [529, 157] on span "Approve" at bounding box center [512, 156] width 124 height 15
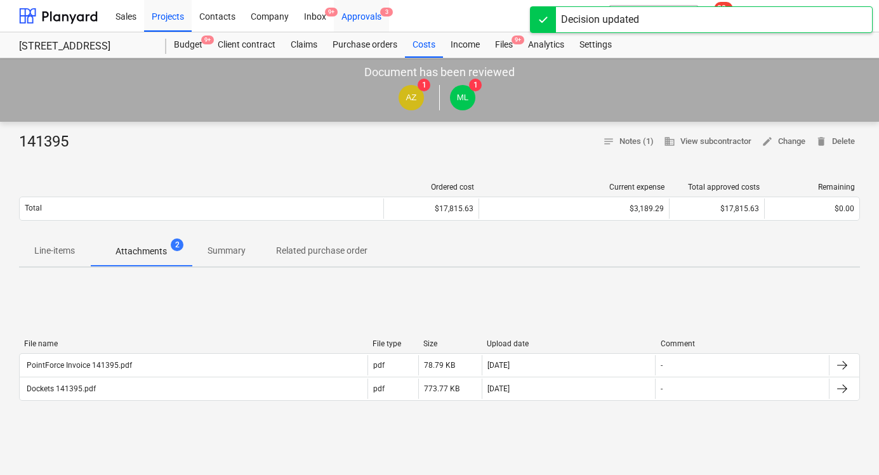
click at [367, 16] on div "Approvals 3" at bounding box center [361, 15] width 55 height 32
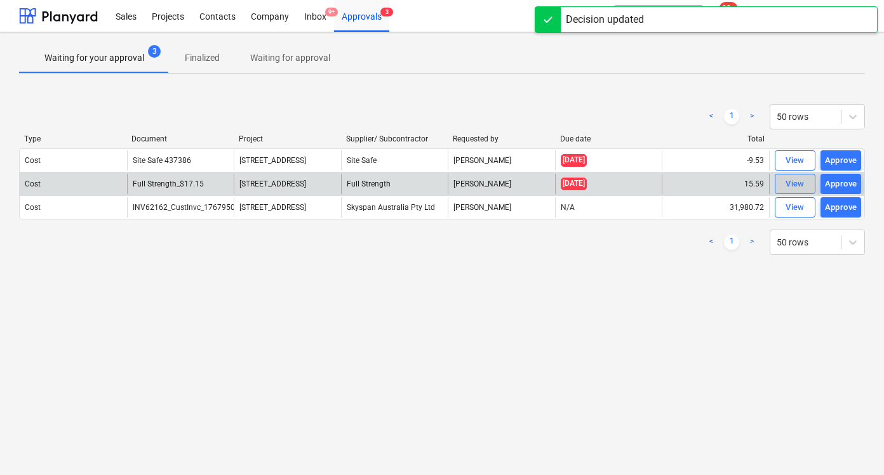
click at [786, 185] on div "View" at bounding box center [794, 184] width 19 height 15
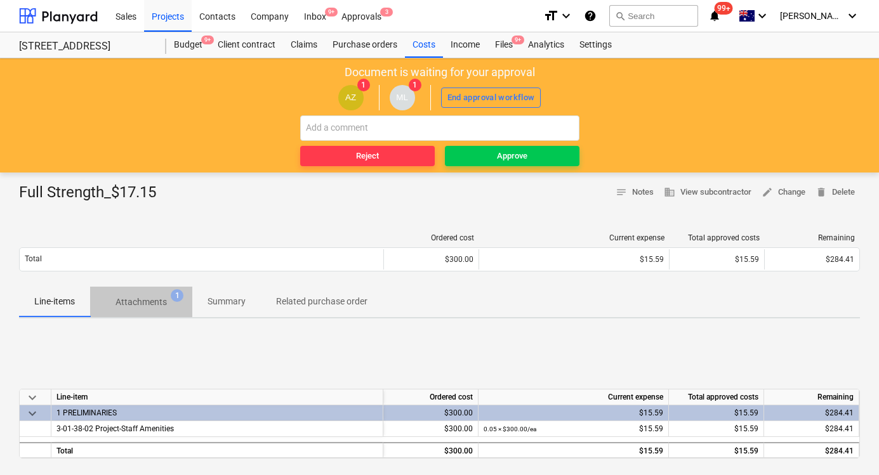
click at [162, 306] on p "Attachments" at bounding box center [141, 302] width 51 height 13
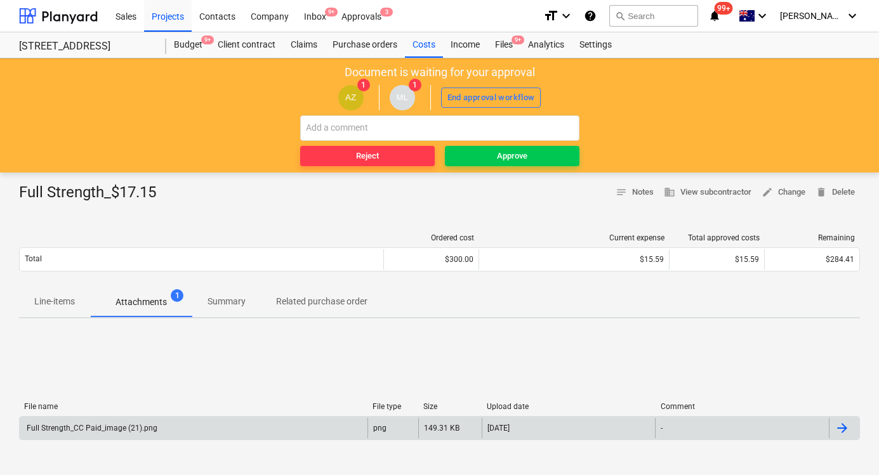
click at [297, 417] on div "Full Strength_CC Paid_image (21).png png 149.31 KB 02.10.2025 -" at bounding box center [439, 428] width 841 height 24
click at [136, 421] on div "Full Strength_CC Paid_image (21).png" at bounding box center [194, 428] width 348 height 20
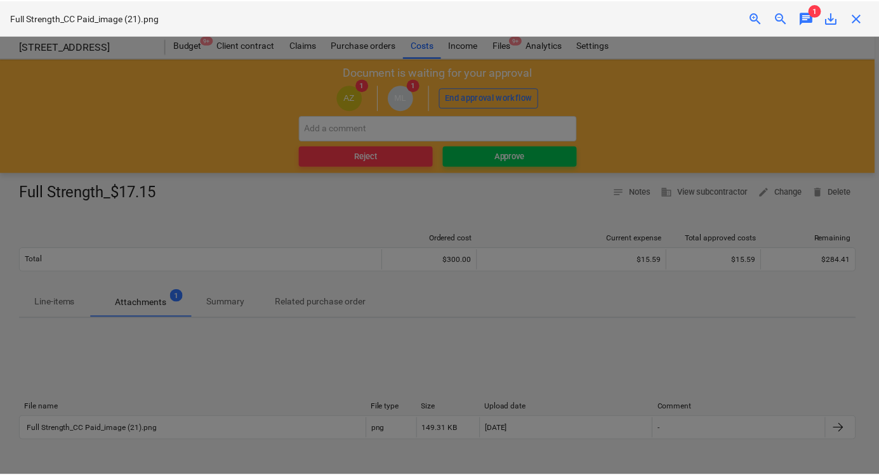
scroll to position [228, 0]
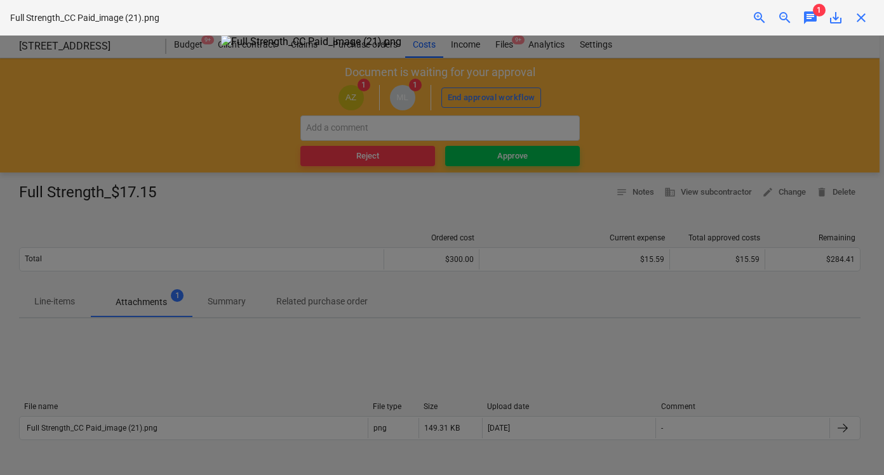
click at [765, 329] on div at bounding box center [442, 256] width 884 height 440
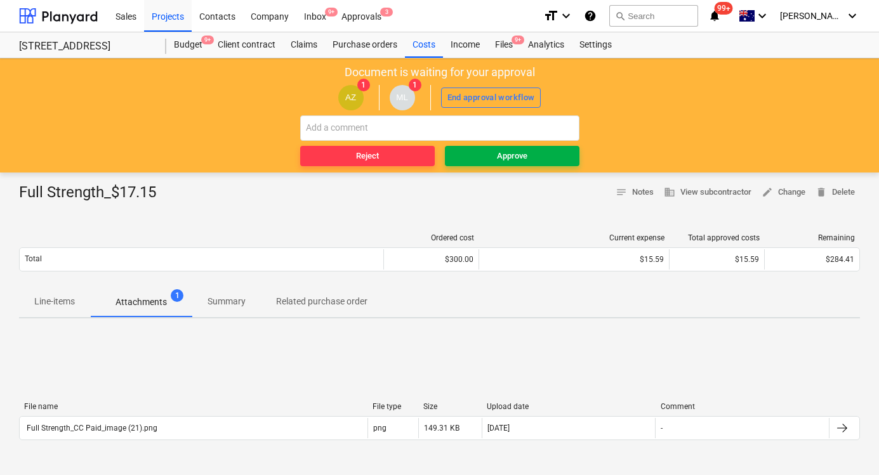
click at [540, 150] on span "Approve" at bounding box center [512, 156] width 124 height 15
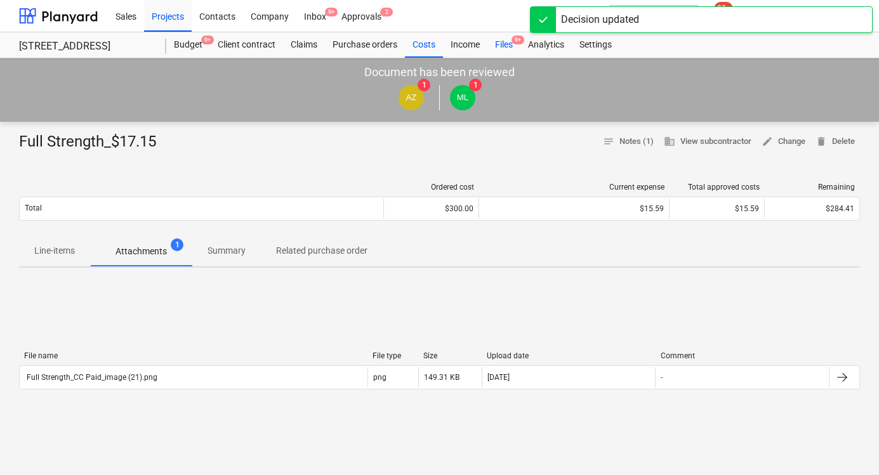
click at [498, 48] on div "Files 9+" at bounding box center [503, 44] width 33 height 25
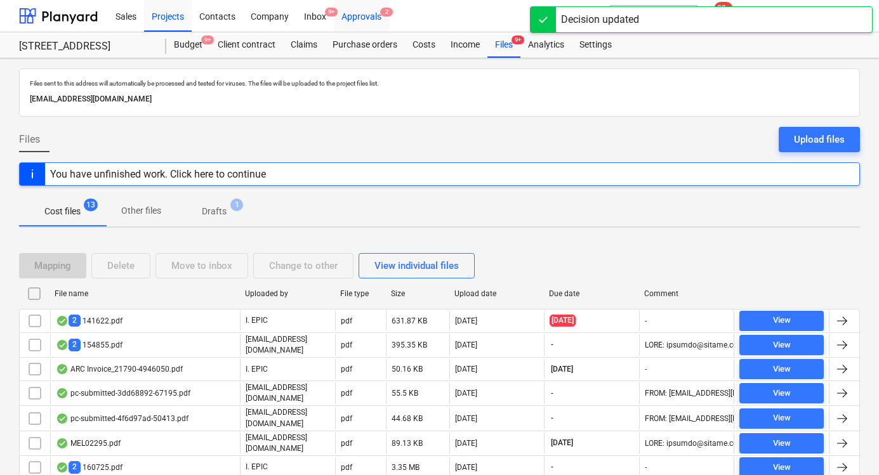
click at [374, 18] on div "Approvals 2" at bounding box center [361, 15] width 55 height 32
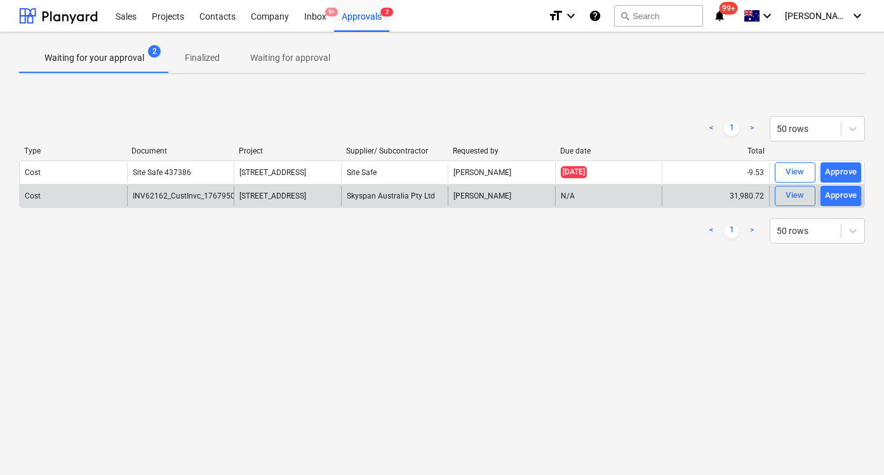
click at [339, 187] on div "248 Bay Rd, Sandringham" at bounding box center [287, 196] width 107 height 20
click at [792, 195] on div "View" at bounding box center [794, 196] width 19 height 15
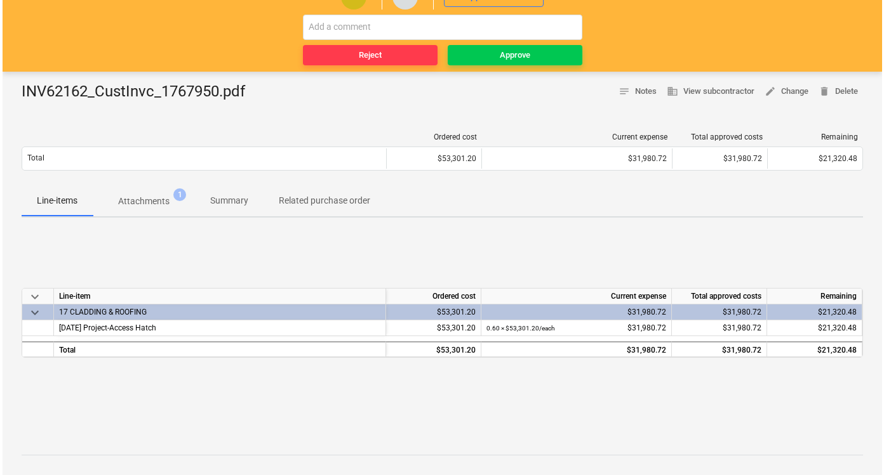
scroll to position [102, 0]
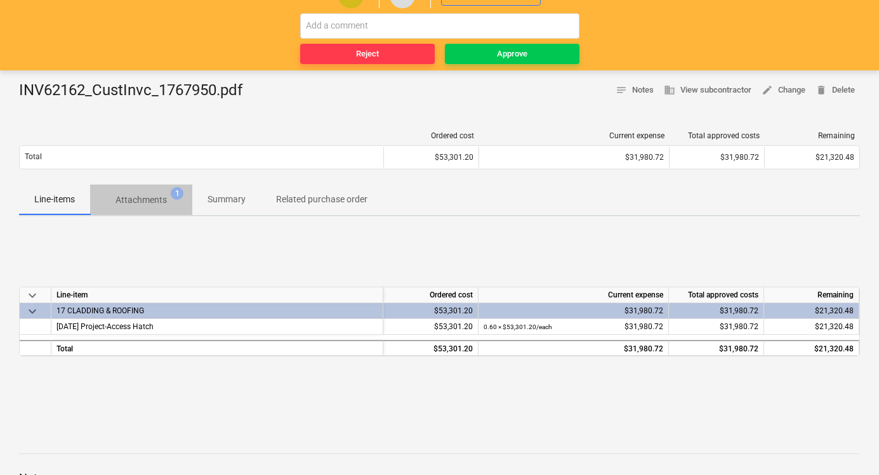
click at [166, 202] on p "Attachments" at bounding box center [141, 200] width 51 height 13
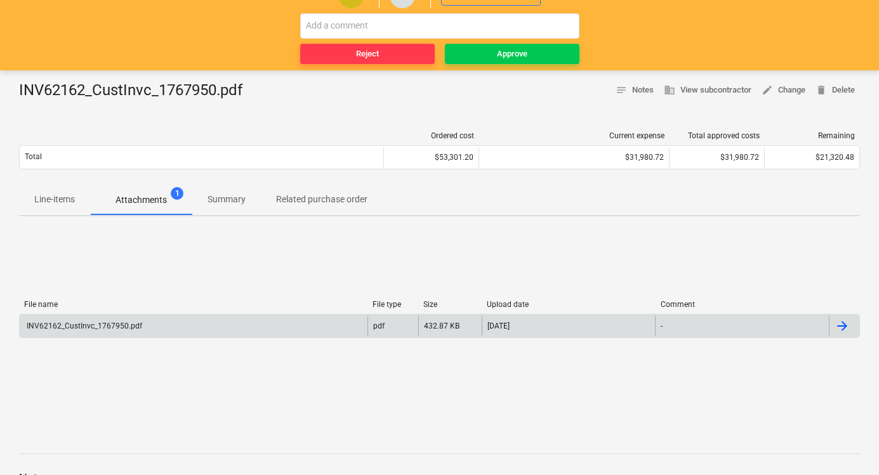
click at [218, 317] on div "INV62162_CustInvc_1767950.pdf" at bounding box center [194, 326] width 348 height 20
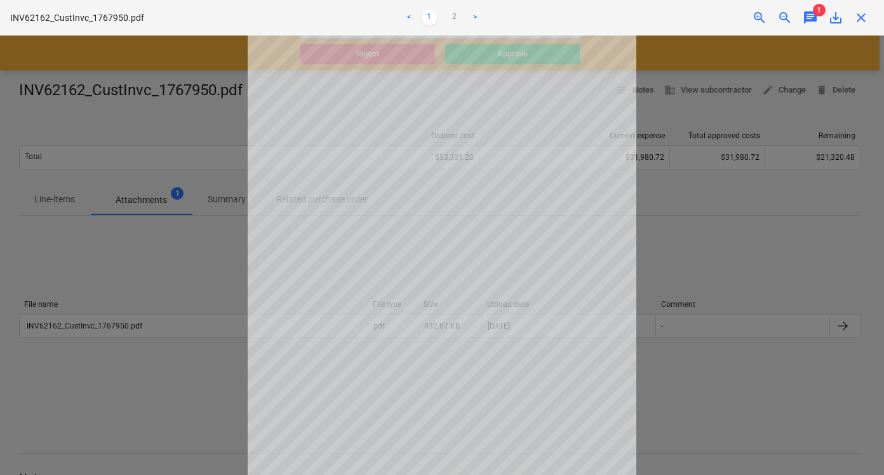
click at [800, 20] on div "chat" at bounding box center [809, 17] width 25 height 15
click at [803, 19] on span "chat" at bounding box center [809, 17] width 15 height 15
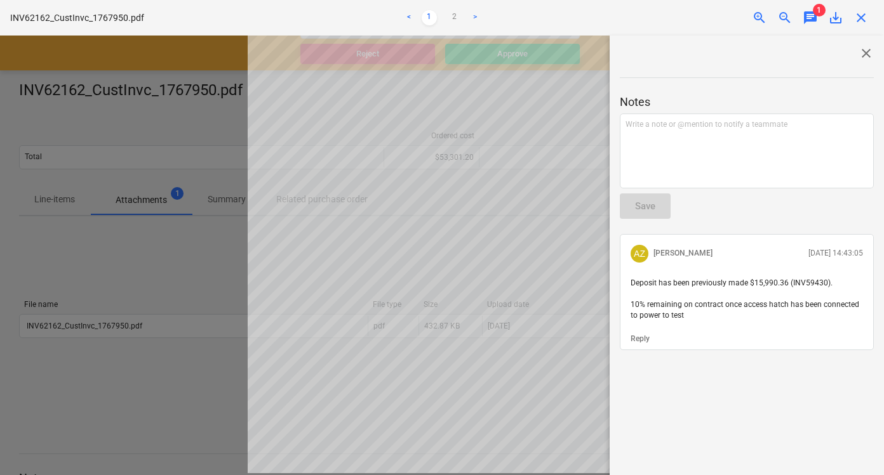
scroll to position [65, 0]
click at [458, 18] on link "2" at bounding box center [454, 17] width 15 height 15
click at [859, 18] on span "close" at bounding box center [860, 17] width 15 height 15
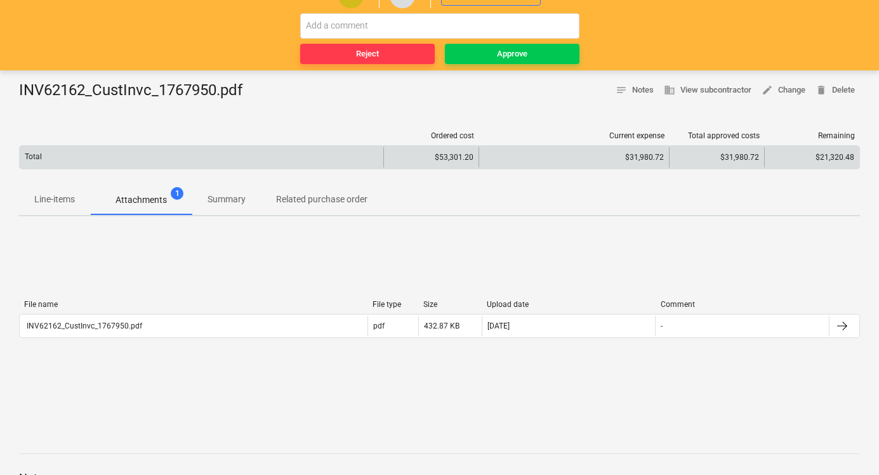
click at [642, 157] on div "$31,980.72" at bounding box center [574, 157] width 180 height 9
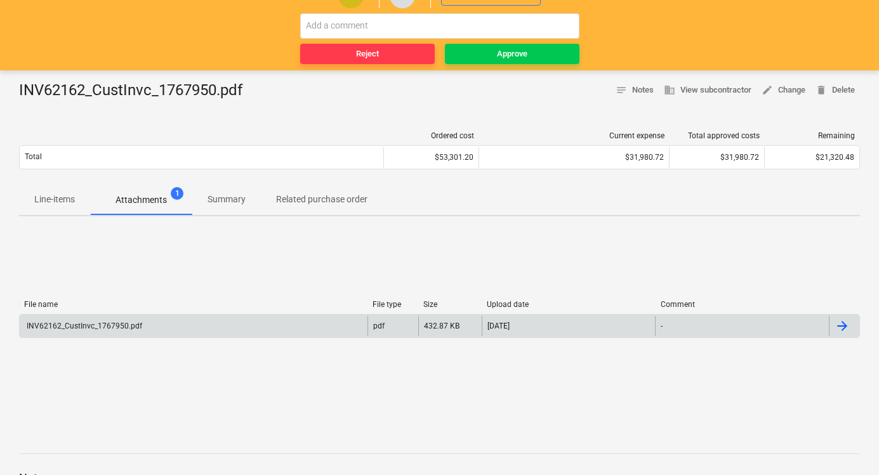
click at [556, 329] on div "01.10.2025" at bounding box center [569, 326] width 174 height 20
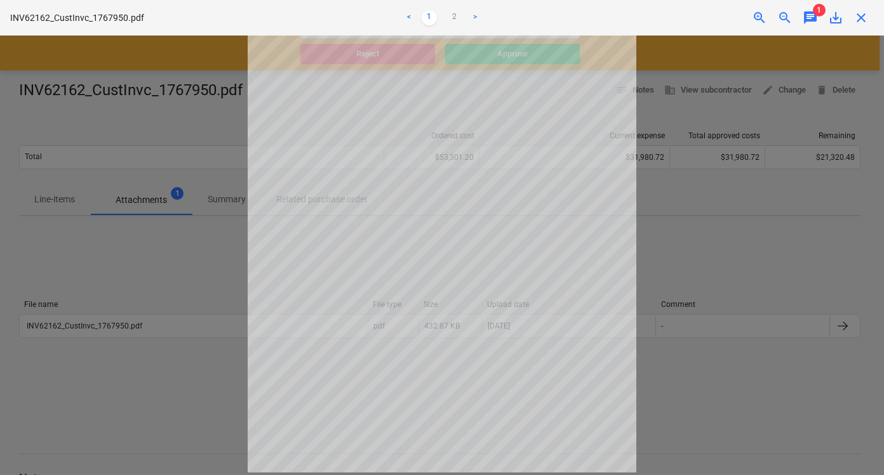
click at [713, 157] on div at bounding box center [442, 256] width 884 height 440
click at [695, 202] on div at bounding box center [442, 256] width 884 height 440
click at [859, 16] on span "close" at bounding box center [860, 17] width 15 height 15
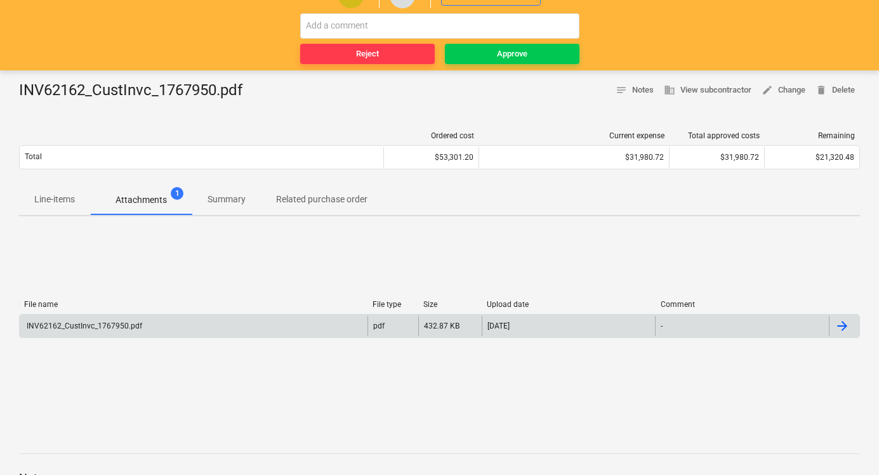
click at [272, 329] on div "INV62162_CustInvc_1767950.pdf" at bounding box center [194, 326] width 348 height 20
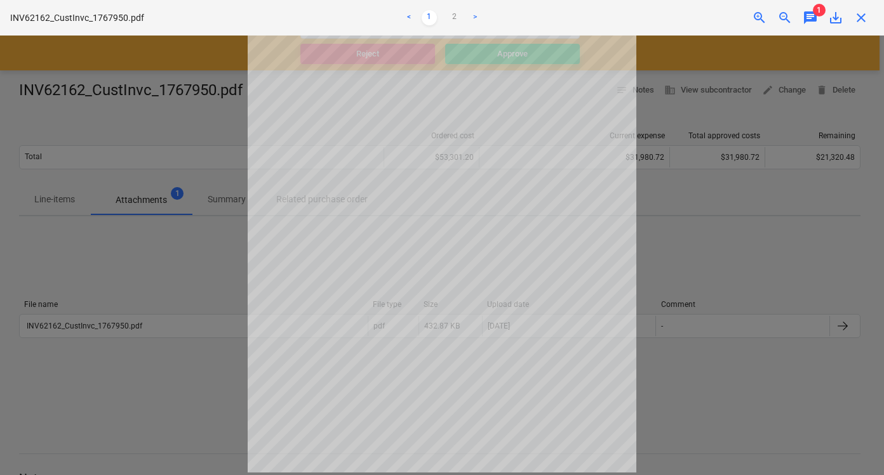
click at [473, 13] on link ">" at bounding box center [474, 17] width 15 height 15
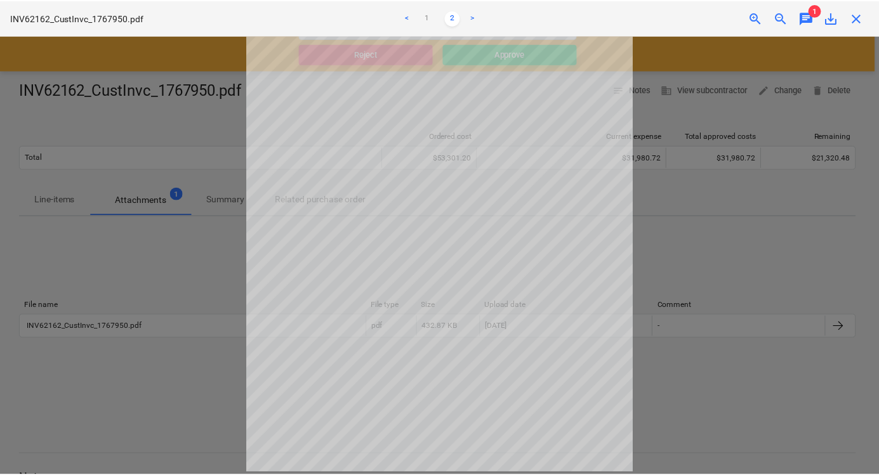
scroll to position [0, 0]
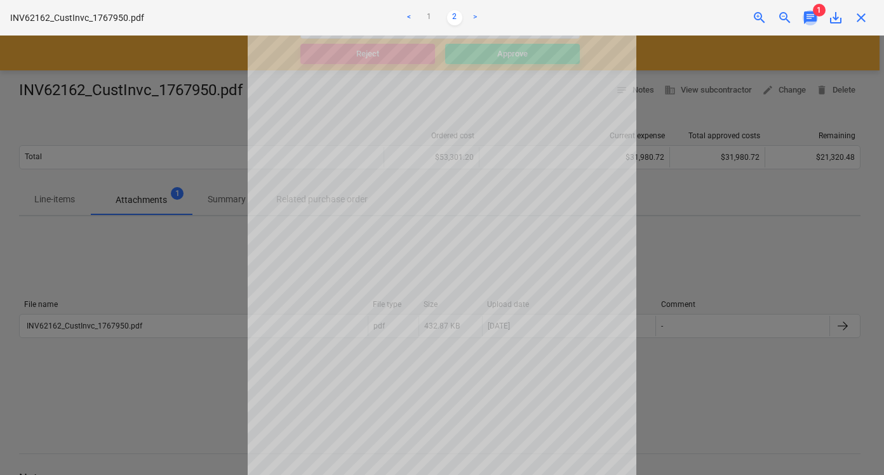
click at [812, 20] on span "chat" at bounding box center [809, 17] width 15 height 15
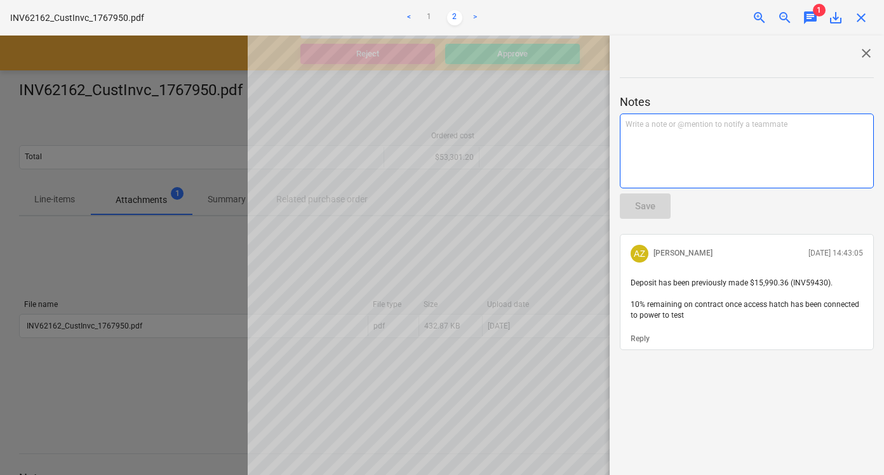
click at [760, 153] on div "Write a note or @mention to notify a teammate ﻿" at bounding box center [746, 151] width 254 height 75
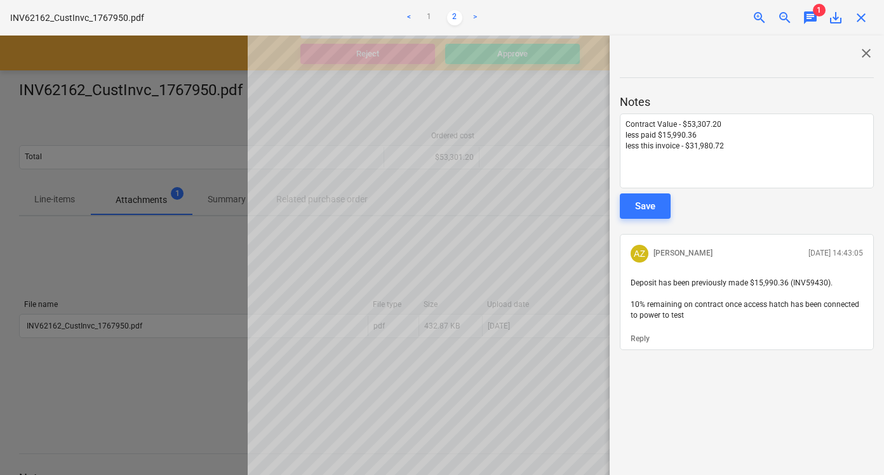
click at [807, 284] on span "Deposit has been previously made $15,990.36 (INV59430). 10% remaining on contra…" at bounding box center [745, 299] width 230 height 41
click at [711, 152] on div "Contract Value - $53,307.20 less paid $15,990.36 less this invoice - $31,980.72" at bounding box center [746, 151] width 254 height 75
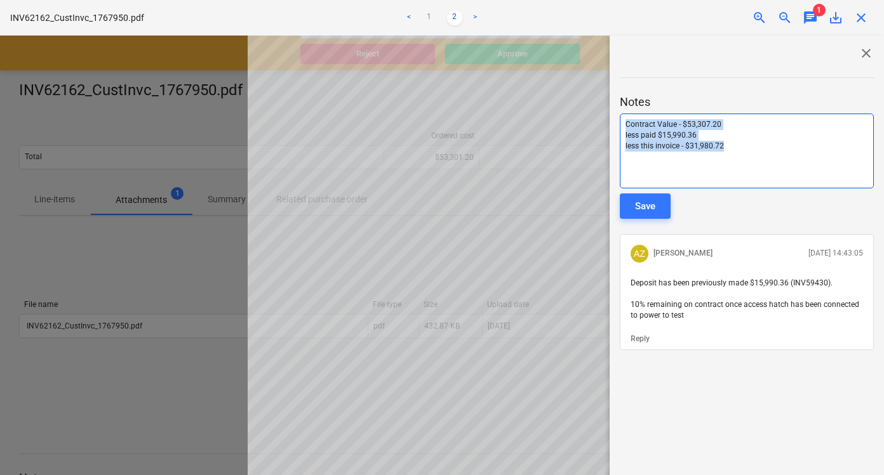
drag, startPoint x: 717, startPoint y: 142, endPoint x: 662, endPoint y: 131, distance: 55.6
click at [615, 101] on div "close Notes Contract Value - $53,307.20 less paid $15,990.36 less this invoice …" at bounding box center [746, 266] width 274 height 460
click at [738, 149] on p "less this invoice - $31,980.72" at bounding box center [746, 146] width 242 height 11
drag, startPoint x: 737, startPoint y: 148, endPoint x: 614, endPoint y: 116, distance: 127.2
click at [614, 116] on div "close Notes Contract Value - $53,307.20 less paid $15,990.36 less this invoice …" at bounding box center [746, 266] width 274 height 460
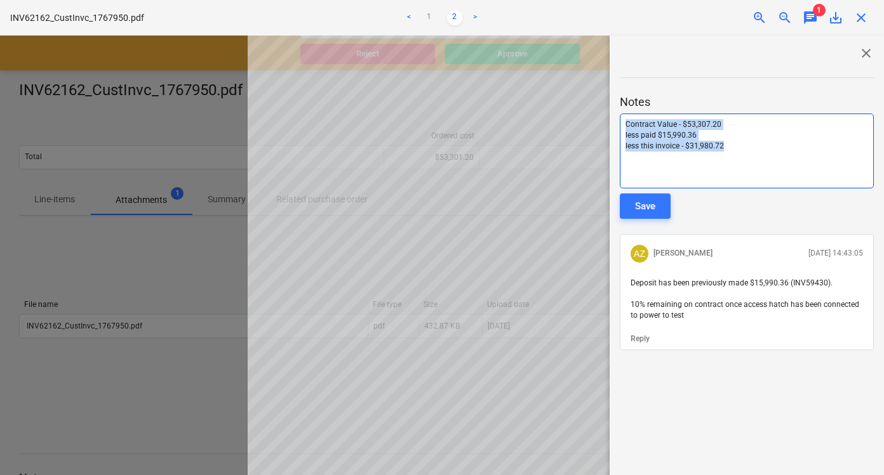
copy div "Contract Value - $53,307.20 less paid $15,990.36 less this invoice - $31,980.72"
click at [798, 140] on p "less paid $15,990.36" at bounding box center [746, 135] width 242 height 11
click at [797, 146] on p "less this invoice - $31,980.72" at bounding box center [746, 146] width 242 height 11
click at [725, 125] on p "Contract Value - $53,307.20" at bounding box center [746, 124] width 242 height 11
drag, startPoint x: 729, startPoint y: 158, endPoint x: 621, endPoint y: 124, distance: 112.4
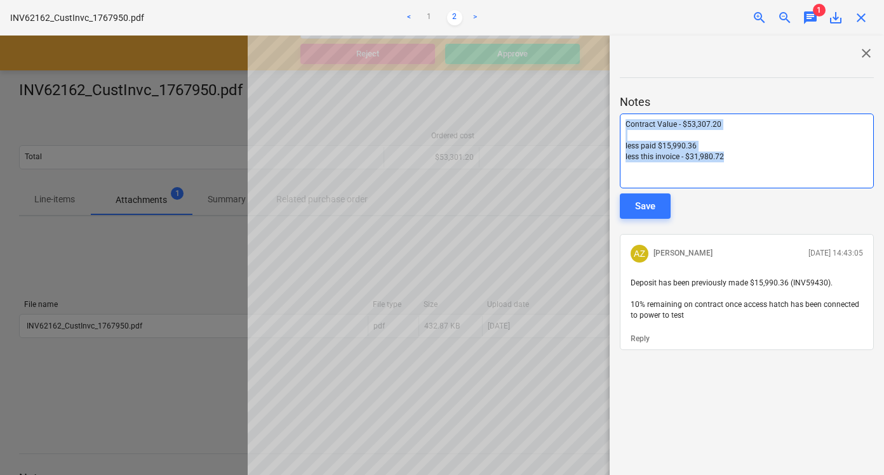
click at [621, 124] on div "Contract Value - $53,307.20 ﻿ less paid $15,990.36 less this invoice - $31,980.…" at bounding box center [746, 151] width 254 height 75
click at [741, 164] on div "Contract Value - $53,307.20 ﻿ less paid $15,990.36 less this invoice - $31,980.…" at bounding box center [746, 151] width 254 height 75
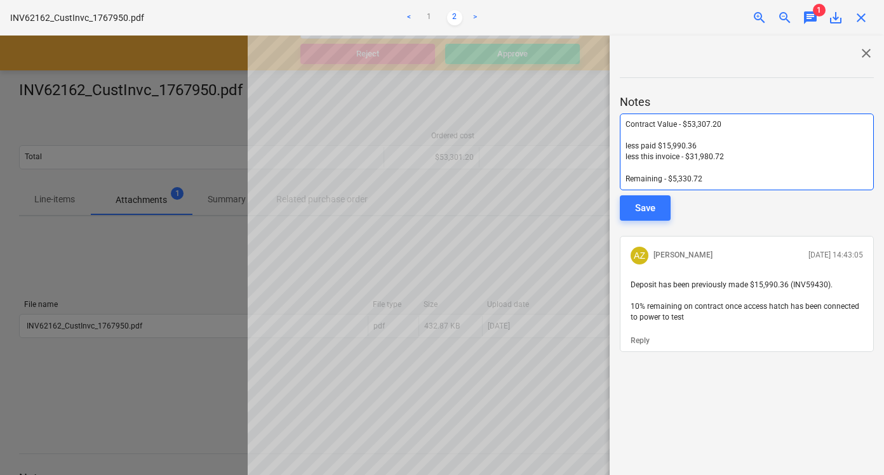
click at [705, 180] on p "Remaining - $5,330.72" at bounding box center [746, 179] width 242 height 11
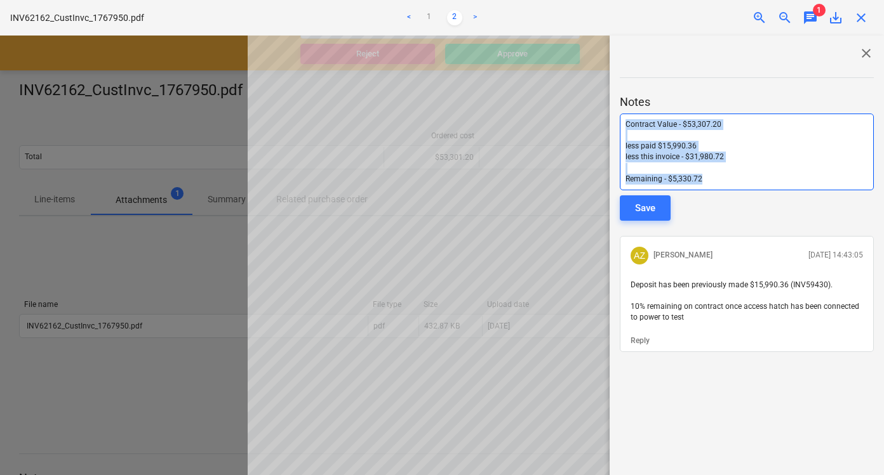
drag, startPoint x: 725, startPoint y: 180, endPoint x: 620, endPoint y: 128, distance: 117.8
click at [620, 128] on div "Contract Value - $53,307.20 ﻿ less paid $15,990.36 less this invoice - $31,980.…" at bounding box center [746, 152] width 254 height 77
copy div "Contract Value - $53,307.20 ﻿ less paid $15,990.36 less this invoice - $31,980.…"
click at [746, 182] on p "Remaining - $5,330.72" at bounding box center [746, 179] width 242 height 11
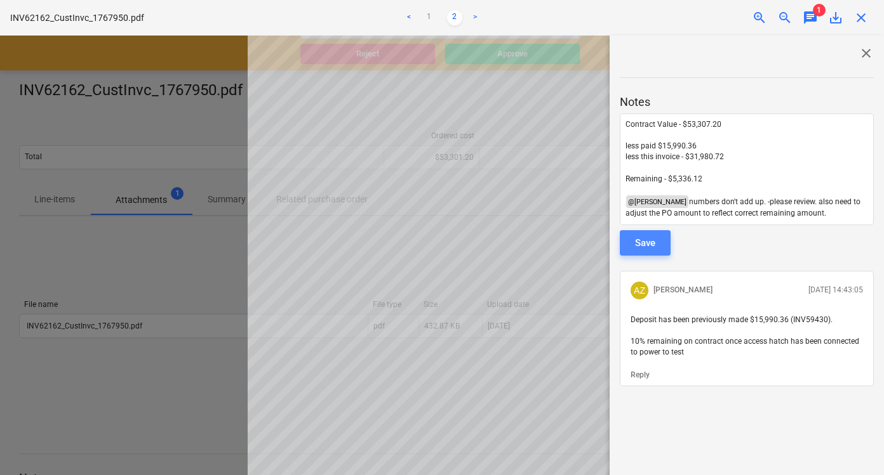
click at [658, 234] on button "Save" at bounding box center [644, 242] width 51 height 25
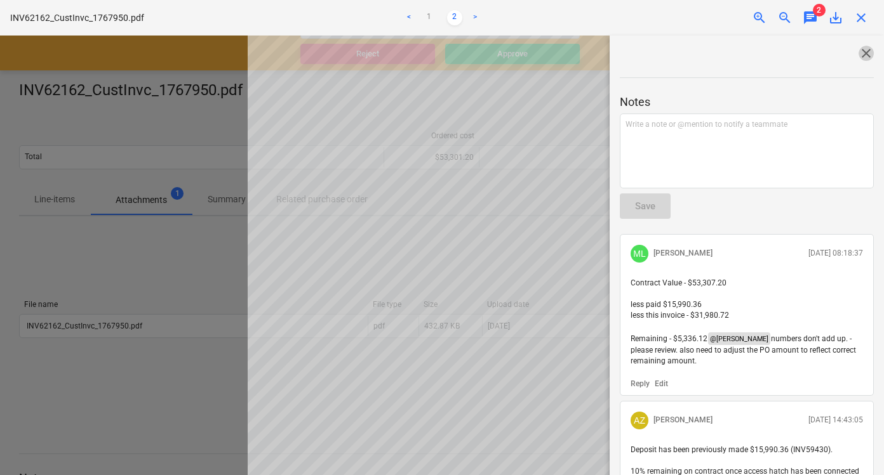
click at [858, 57] on span "close" at bounding box center [865, 53] width 15 height 15
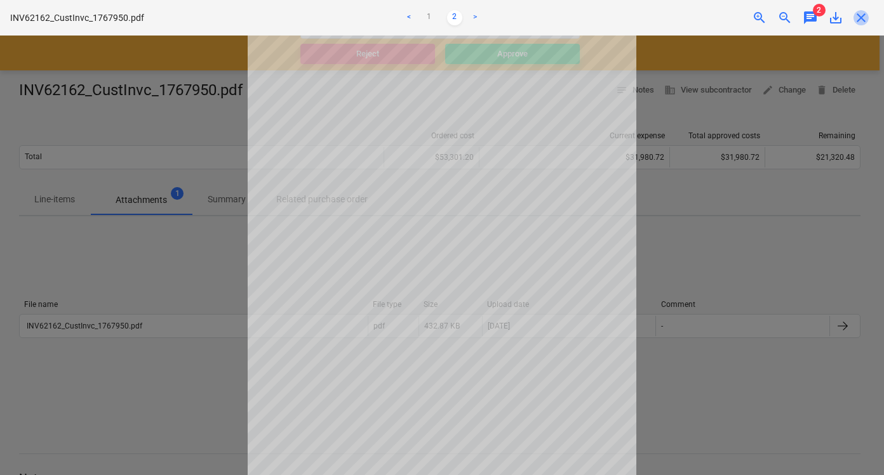
click at [859, 22] on span "close" at bounding box center [860, 17] width 15 height 15
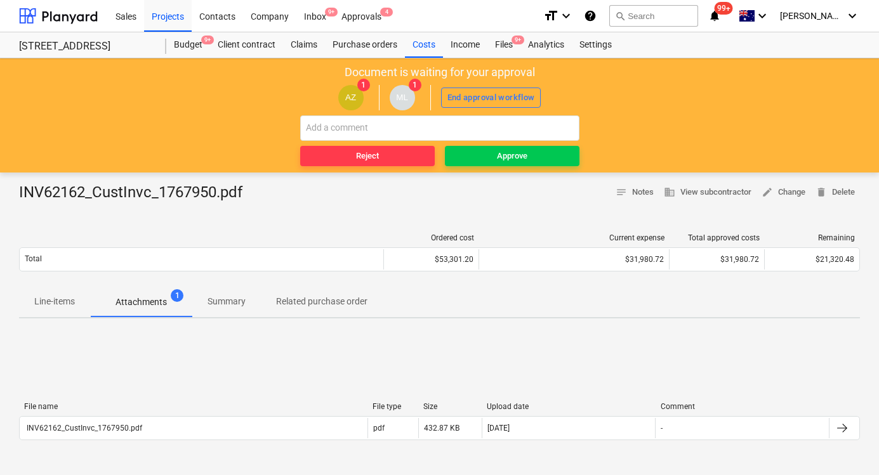
click at [390, 23] on div "Sales Projects Contacts Company Inbox 9+ Approvals 4" at bounding box center [320, 16] width 425 height 32
click at [376, 18] on div "Approvals 4" at bounding box center [361, 15] width 55 height 32
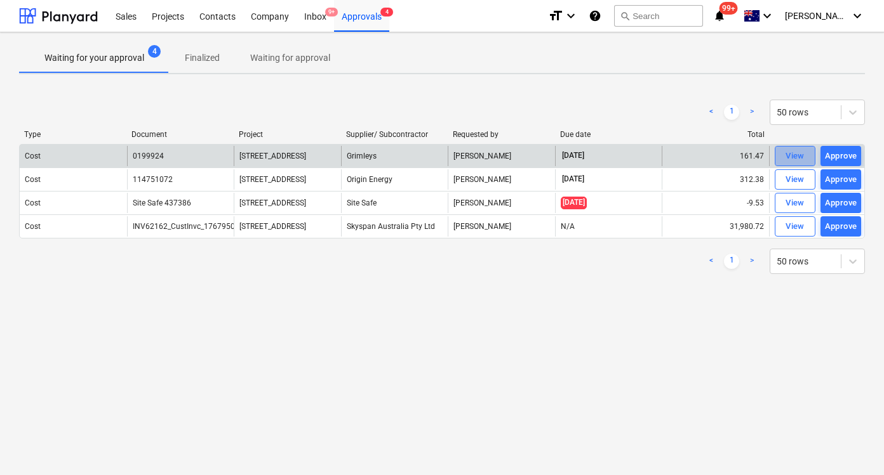
click at [798, 156] on div "View" at bounding box center [794, 156] width 19 height 15
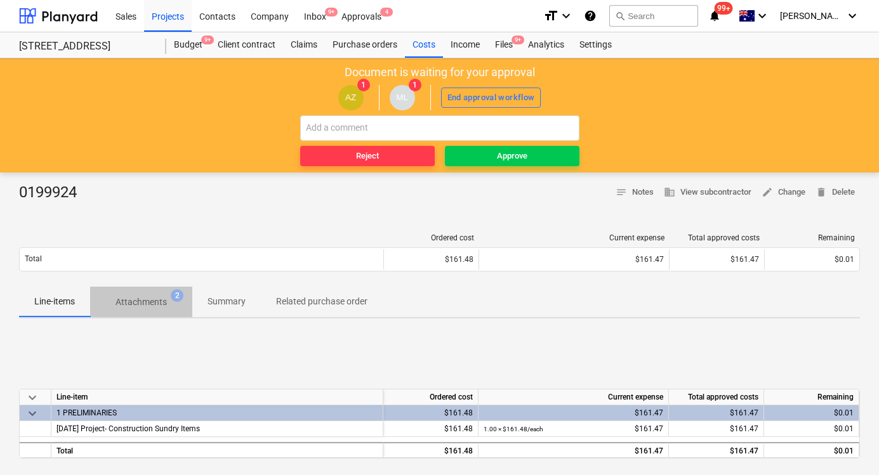
click at [179, 294] on span "2" at bounding box center [177, 295] width 13 height 13
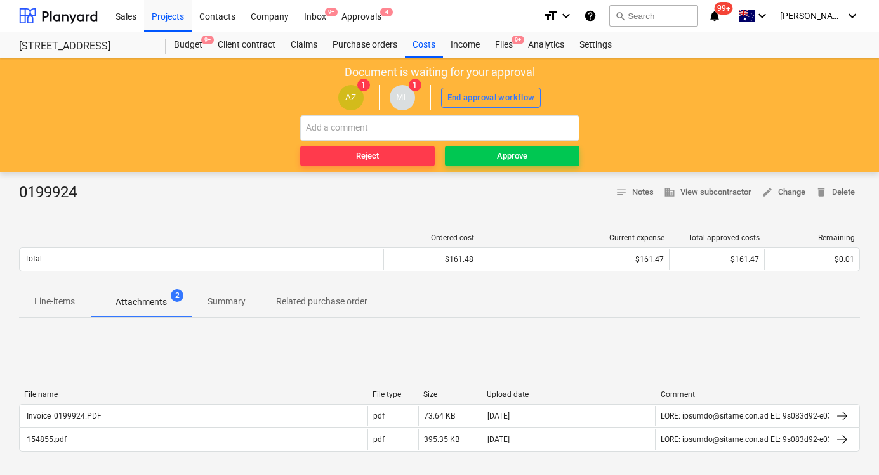
click at [276, 403] on div "File name File type Size Upload date Comment" at bounding box center [439, 397] width 841 height 14
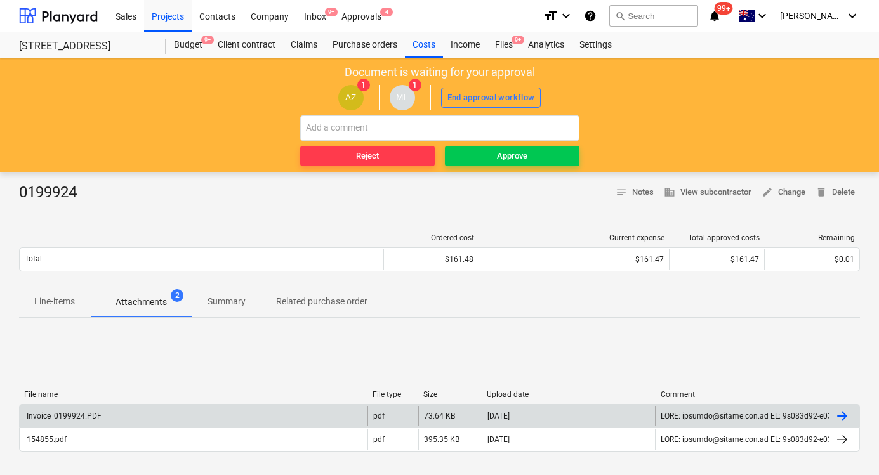
click at [272, 418] on div "Invoice_0199924.PDF" at bounding box center [194, 416] width 348 height 20
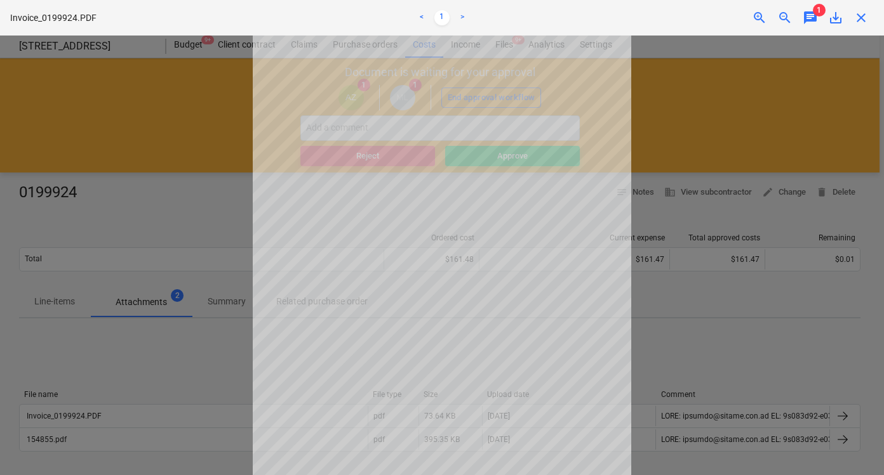
click at [817, 17] on span "chat" at bounding box center [809, 17] width 15 height 15
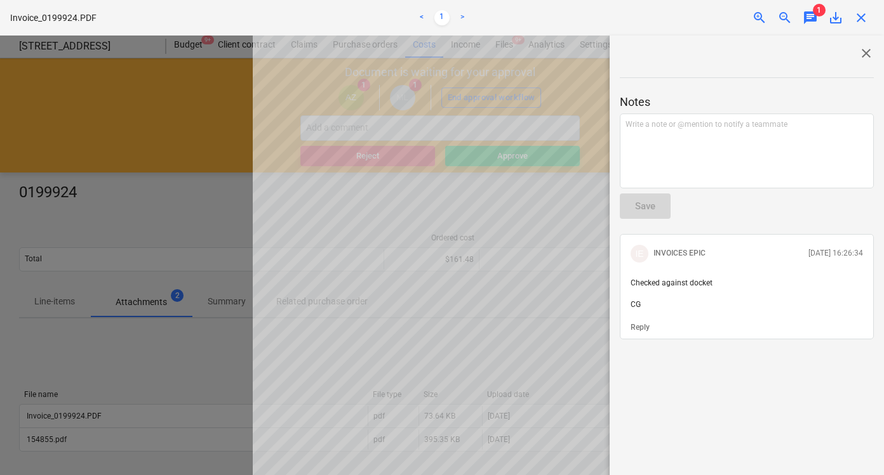
click at [244, 178] on div at bounding box center [442, 256] width 884 height 440
click at [861, 18] on span "close" at bounding box center [860, 17] width 15 height 15
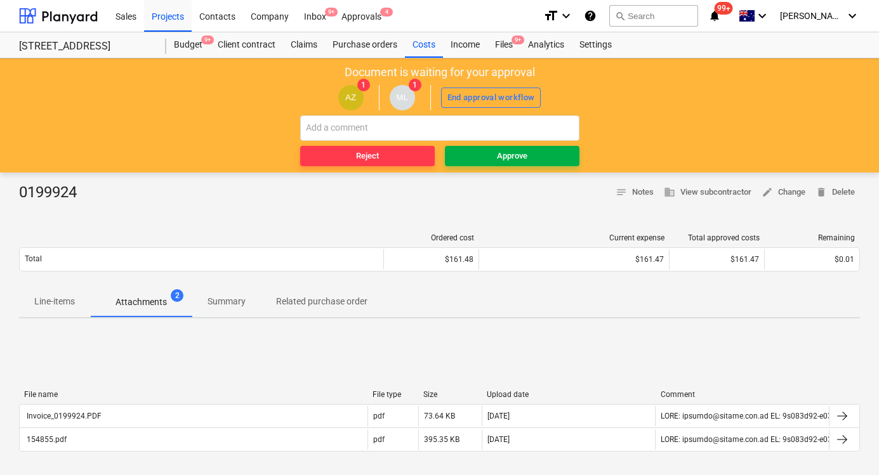
click at [497, 152] on div "Approve" at bounding box center [512, 156] width 30 height 15
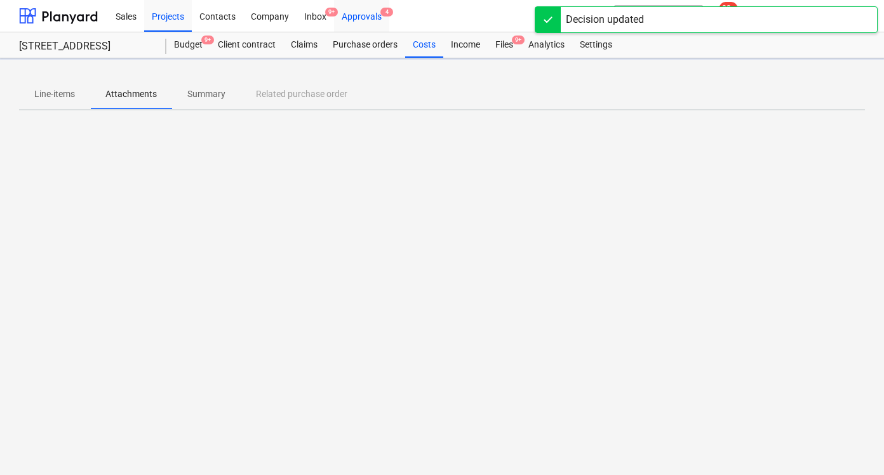
click at [383, 10] on span "4" at bounding box center [386, 12] width 13 height 9
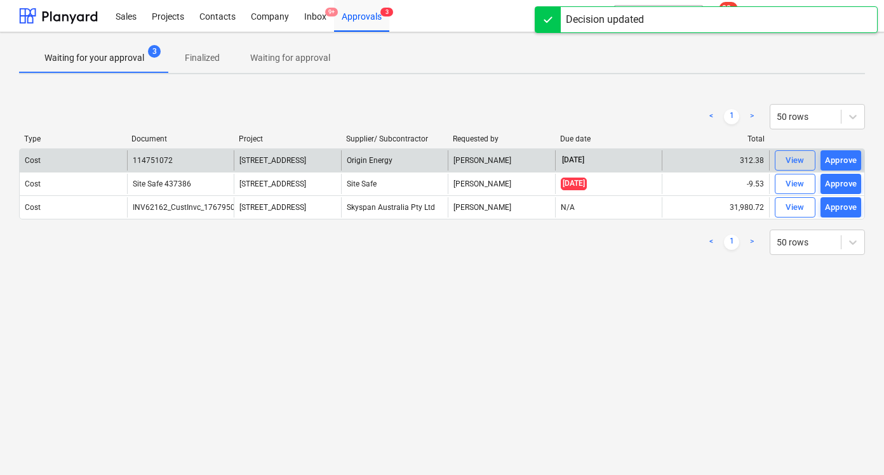
click at [411, 161] on div "Origin Energy" at bounding box center [394, 160] width 107 height 20
click at [779, 154] on button "View" at bounding box center [794, 160] width 41 height 20
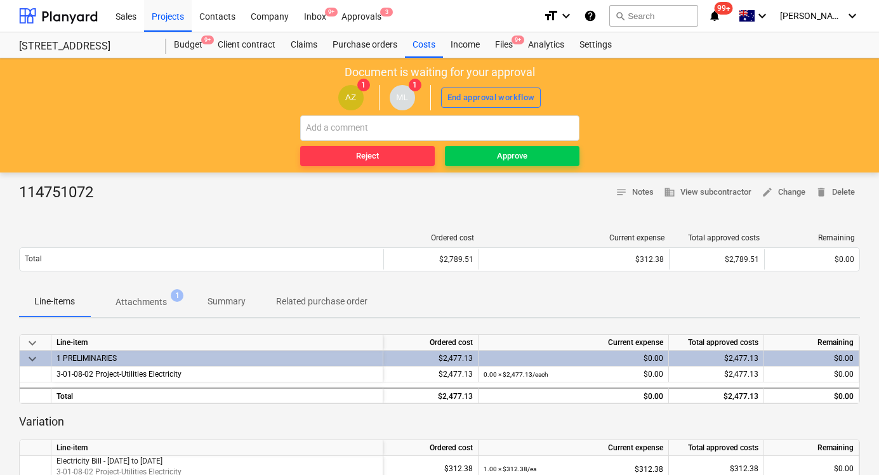
click at [124, 294] on span "Attachments 1" at bounding box center [141, 302] width 102 height 23
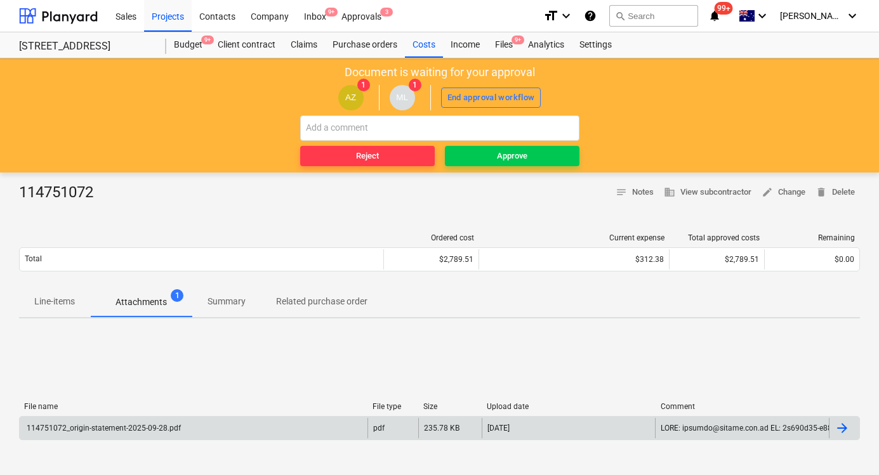
click at [218, 423] on div "114751072_origin-statement-2025-09-28.pdf" at bounding box center [194, 428] width 348 height 20
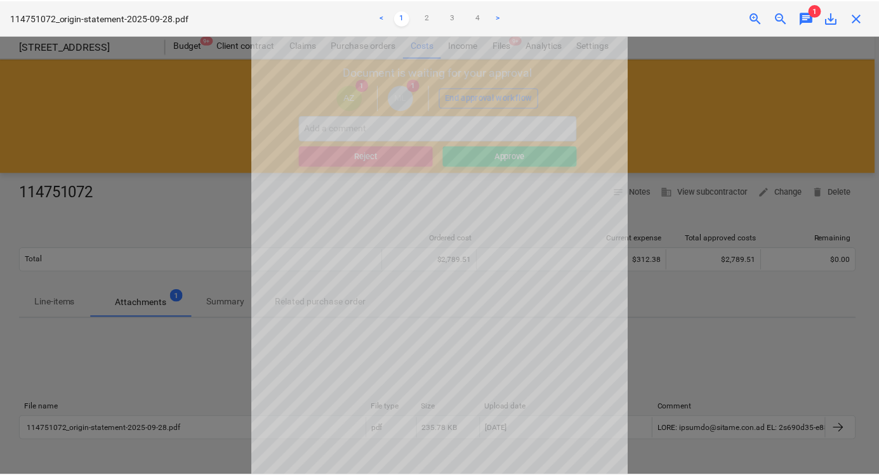
scroll to position [97, 0]
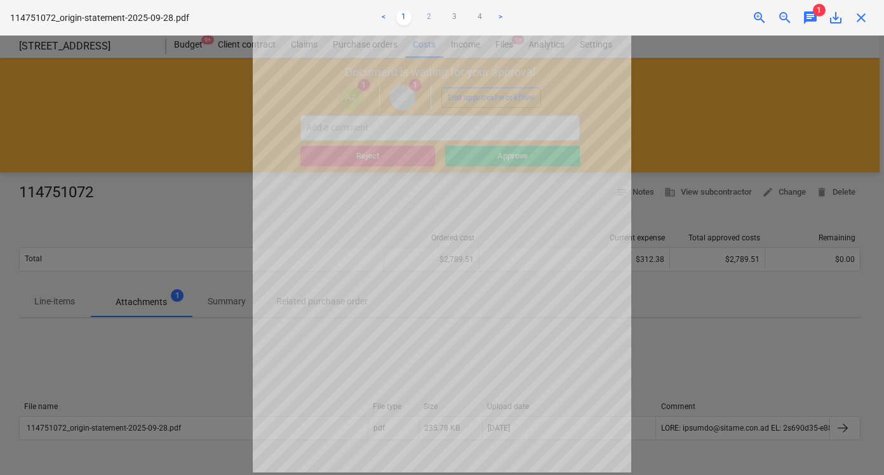
click at [431, 17] on link "2" at bounding box center [428, 17] width 15 height 15
click at [706, 320] on div at bounding box center [442, 256] width 884 height 440
click at [859, 23] on span "close" at bounding box center [860, 17] width 15 height 15
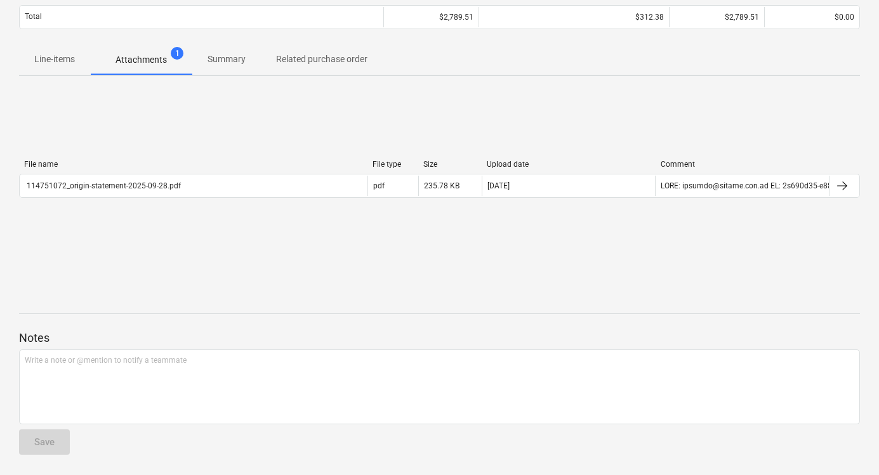
scroll to position [126, 0]
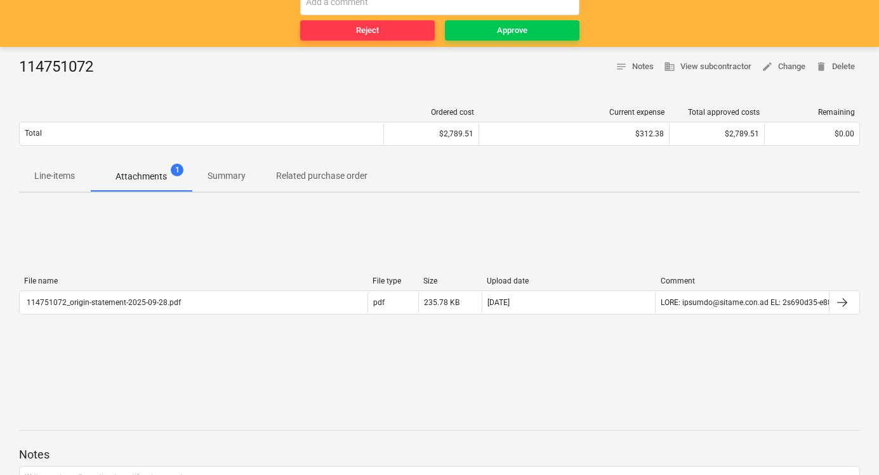
click at [46, 180] on p "Line-items" at bounding box center [54, 175] width 41 height 13
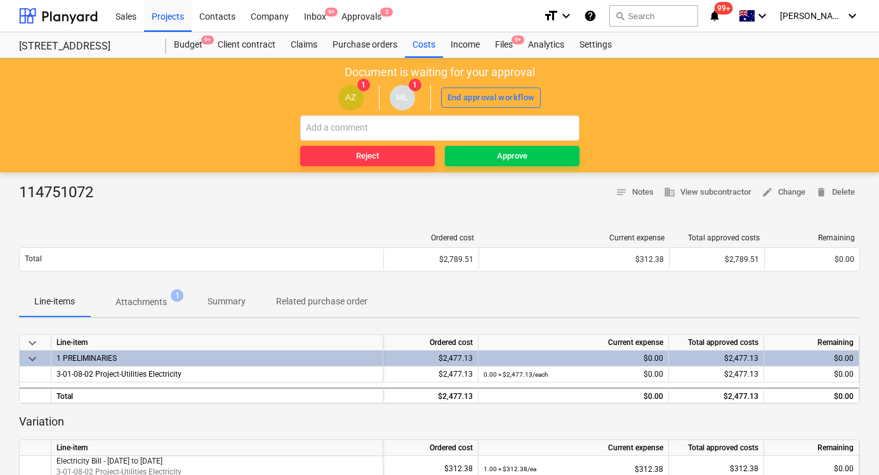
click at [498, 142] on div "Reject Approve" at bounding box center [439, 141] width 279 height 51
click at [504, 154] on div "Approve" at bounding box center [512, 156] width 30 height 15
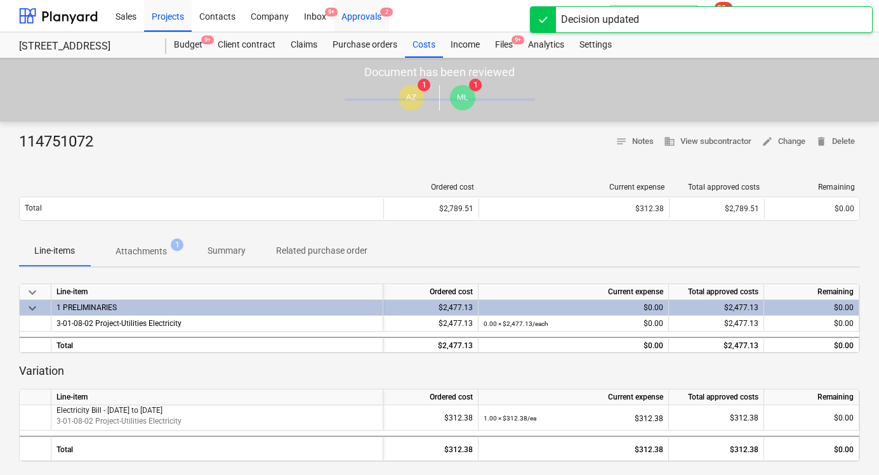
click at [370, 17] on div "Approvals 2" at bounding box center [361, 15] width 55 height 32
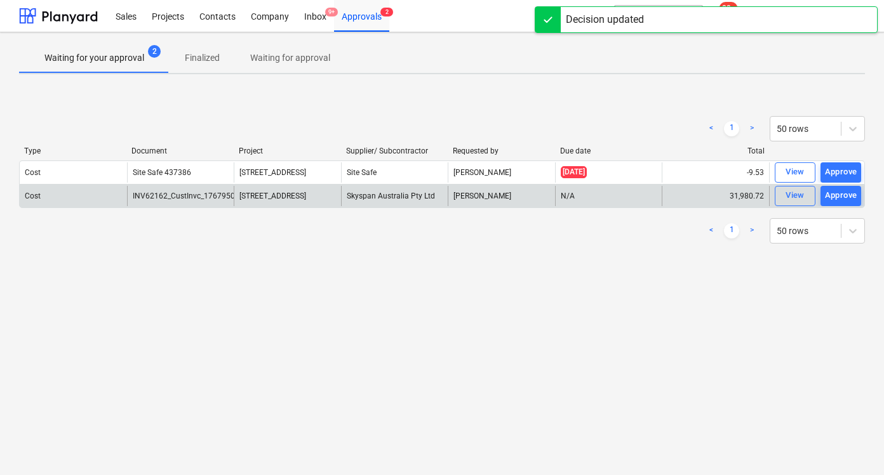
click at [301, 195] on span "248 Bay Rd, Sandringham" at bounding box center [272, 196] width 67 height 9
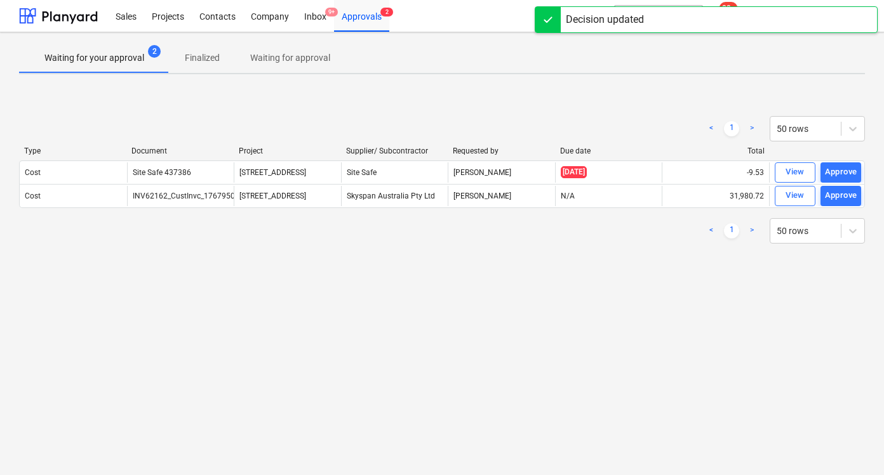
drag, startPoint x: 785, startPoint y: 173, endPoint x: 683, endPoint y: 218, distance: 111.1
click at [721, 219] on div "< 1 > 50 rows Type Document Project Supplier/ Subcontractor Requested by Due da…" at bounding box center [441, 180] width 845 height 158
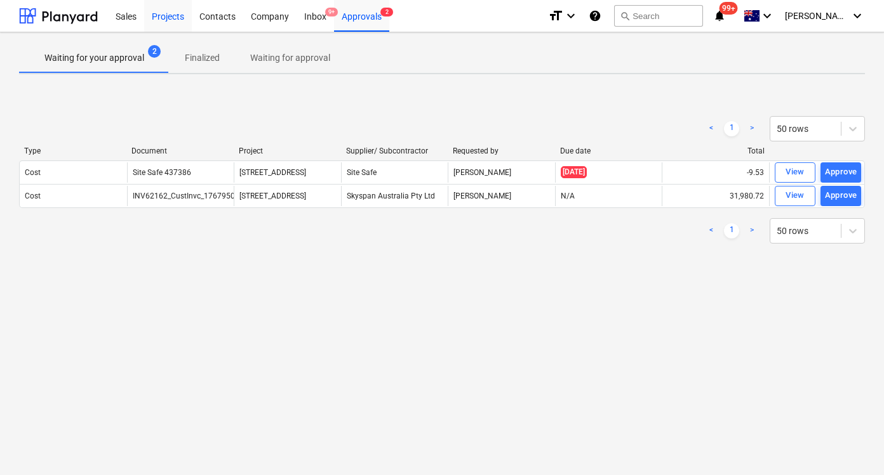
click at [166, 14] on div "Projects" at bounding box center [168, 15] width 48 height 32
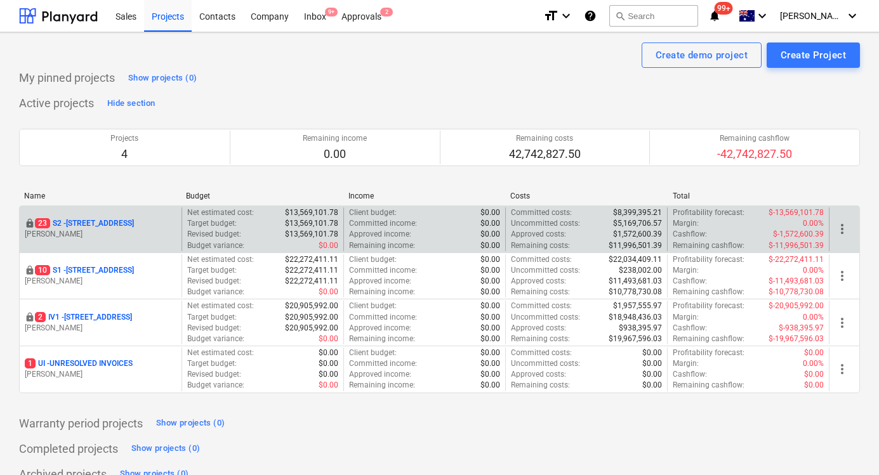
click at [94, 226] on p "23 S2 - 76 Beach Rd, Sandringham" at bounding box center [84, 223] width 99 height 11
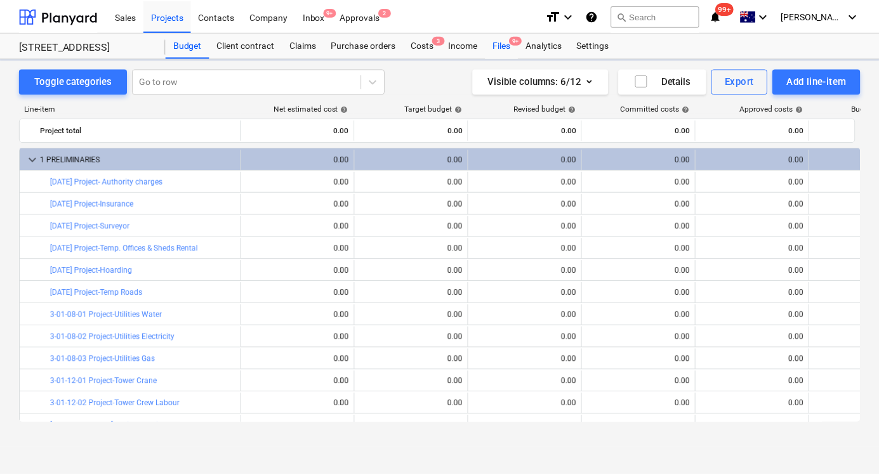
scroll to position [136, 0]
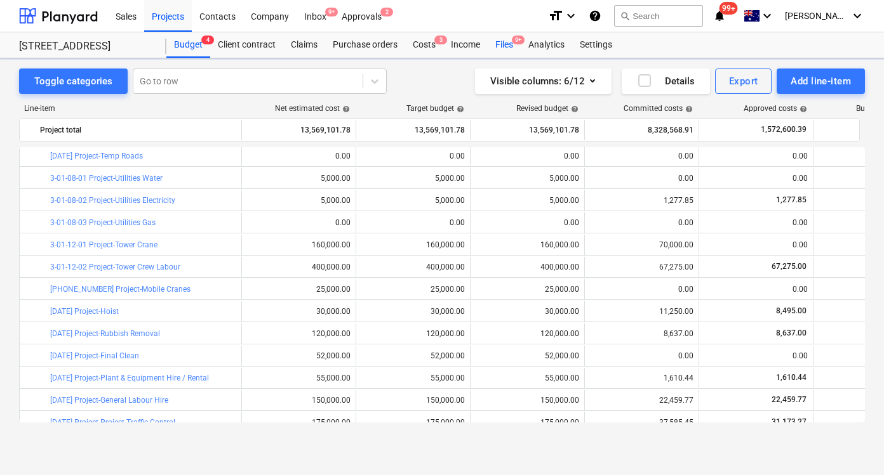
click at [499, 43] on div "Files 9+" at bounding box center [503, 44] width 33 height 25
